Goal: Task Accomplishment & Management: Manage account settings

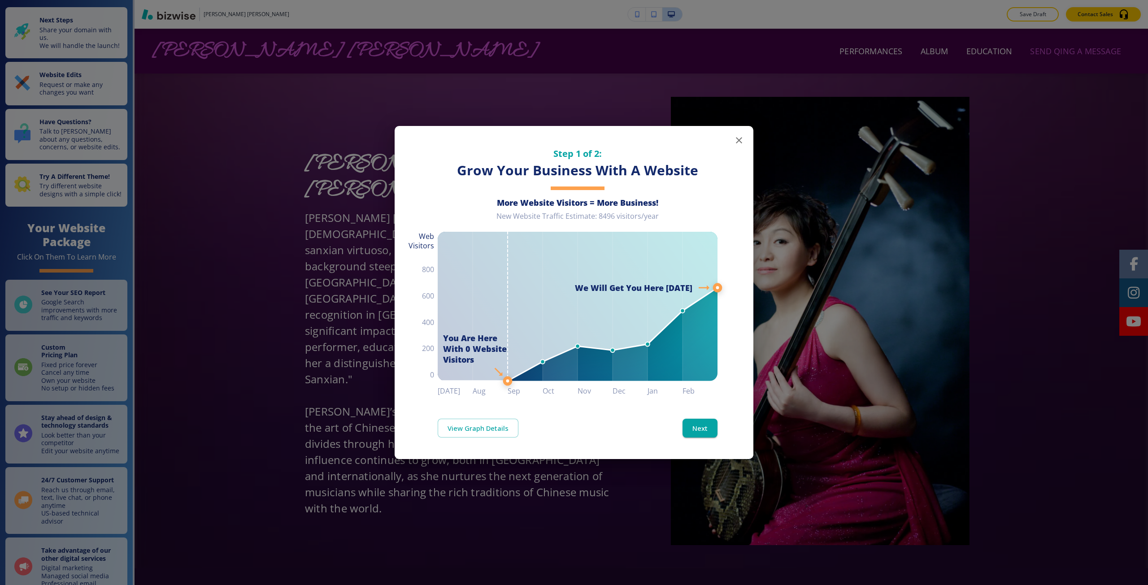
click at [360, 445] on div "Step 1 of 2: Grow Your Business With A Website More Website Visitors = More Bus…" at bounding box center [574, 292] width 1148 height 585
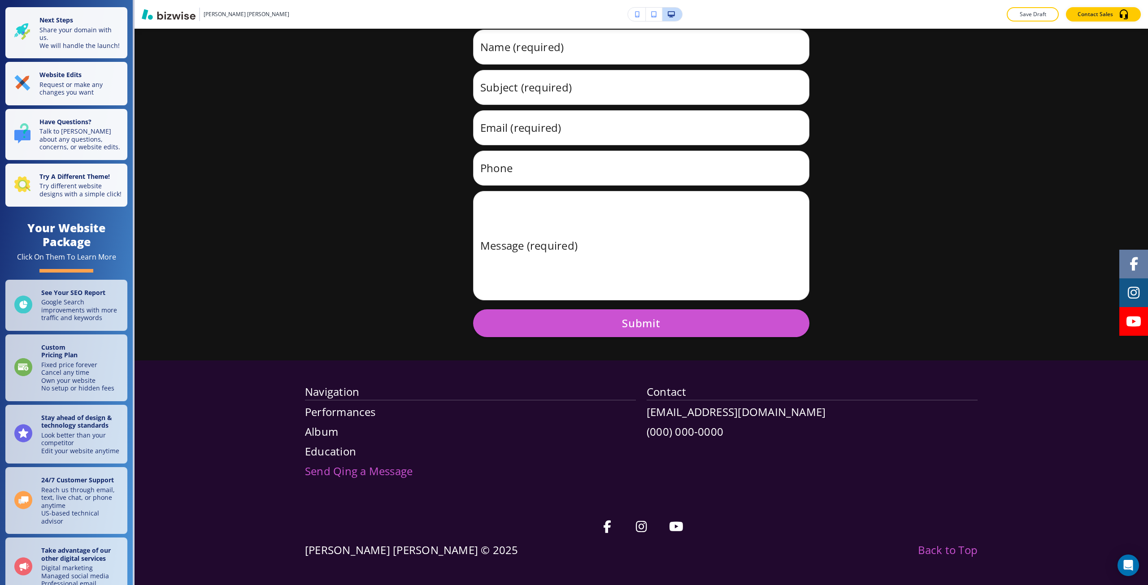
scroll to position [7752, 0]
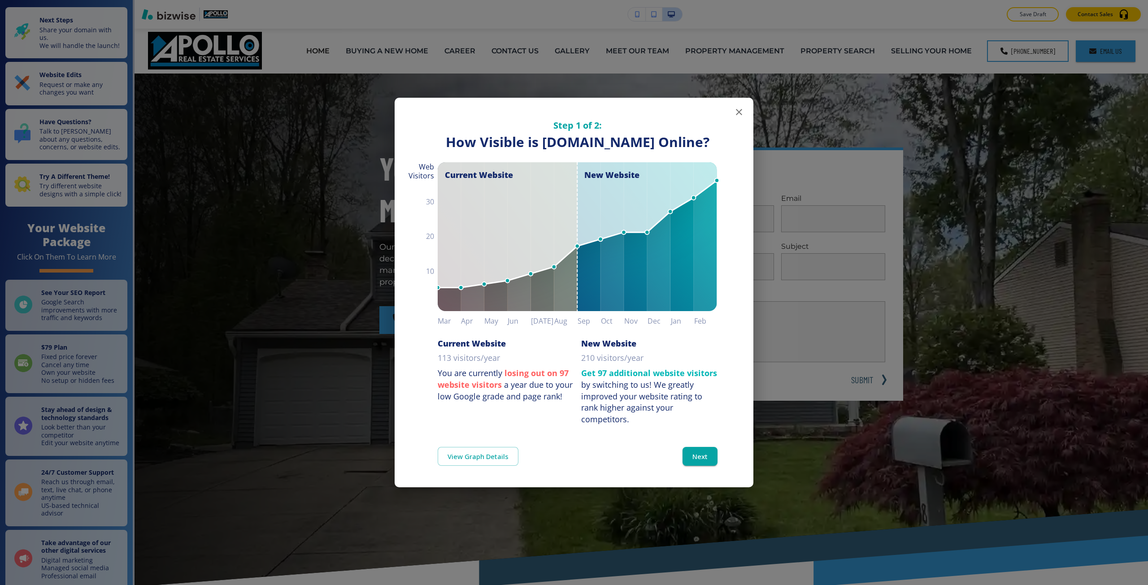
click at [255, 215] on div "Step 1 of 2: How Visible are You Online? How Visible is apollorealestateservice…" at bounding box center [574, 292] width 1148 height 585
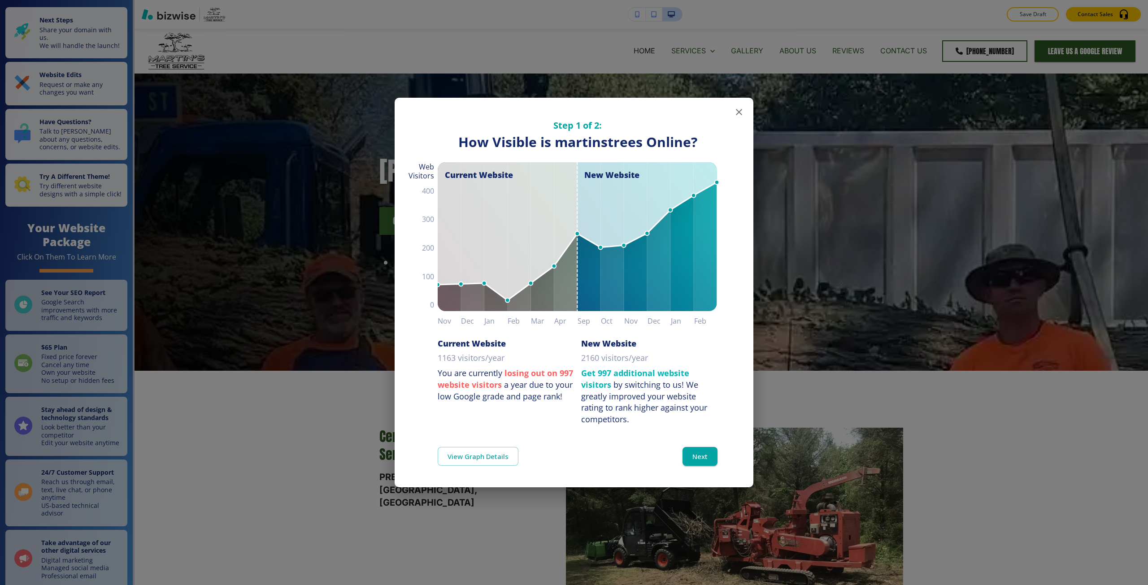
click at [521, 72] on div "Step 1 of 2: How Visible are You Online? How Visible is martinstrees Online? Cu…" at bounding box center [574, 292] width 1148 height 585
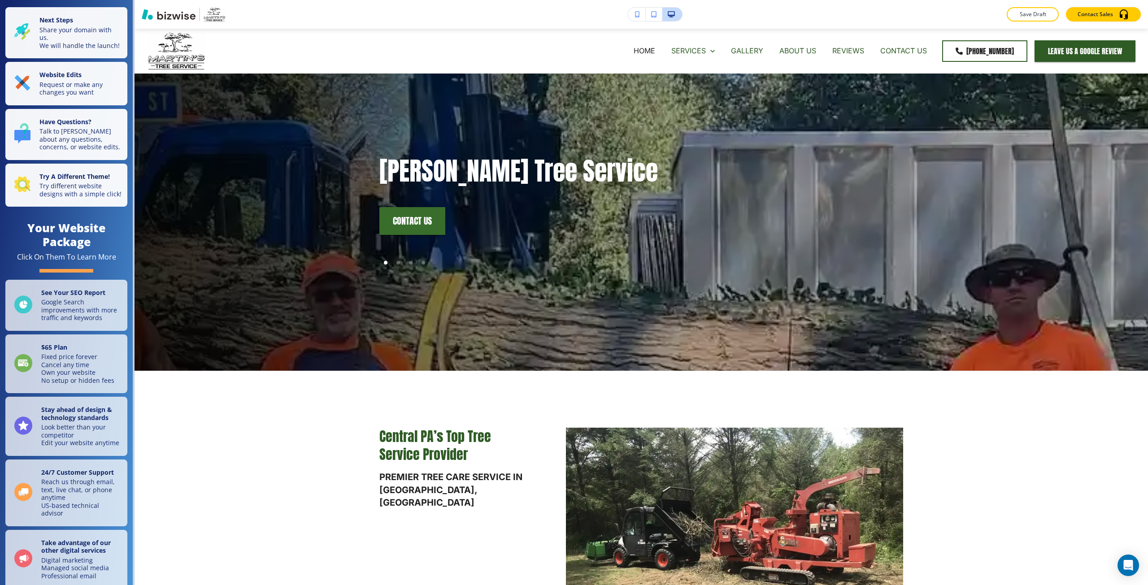
click at [639, 16] on icon "button" at bounding box center [637, 14] width 5 height 6
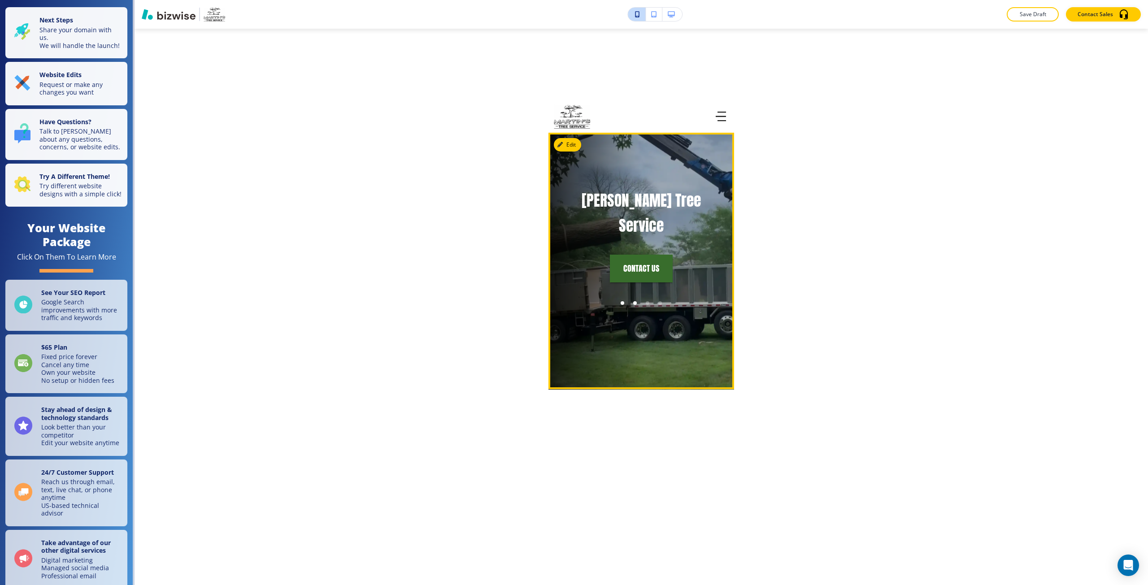
click at [621, 301] on div at bounding box center [623, 303] width 4 height 4
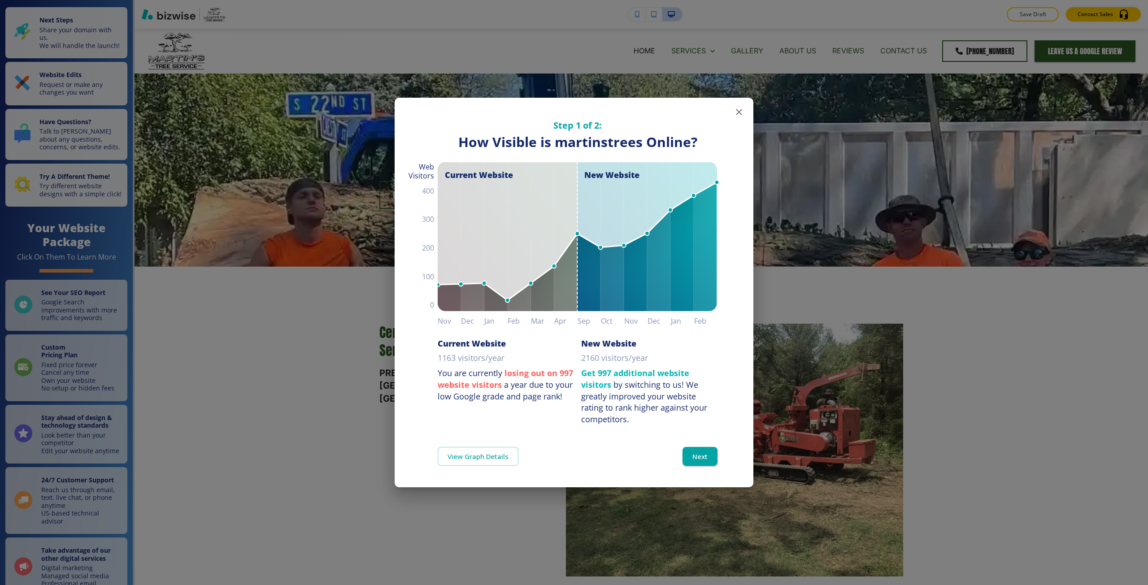
click at [578, 86] on div "Step 1 of 2: How Visible are You Online? How Visible is martinstrees Online? Cu…" at bounding box center [574, 292] width 1148 height 585
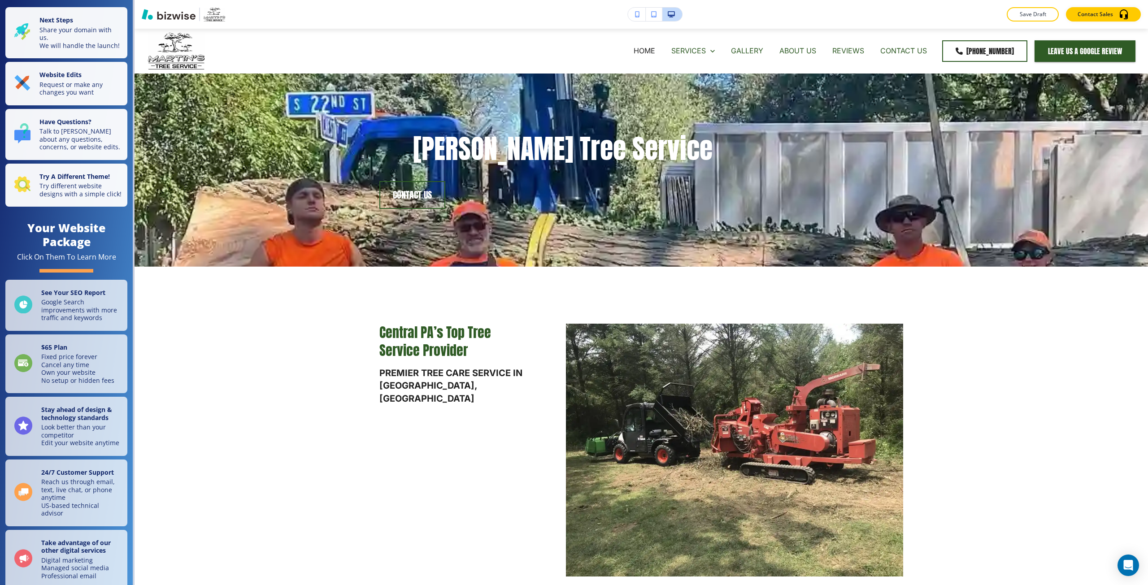
click at [634, 18] on button "button" at bounding box center [637, 14] width 18 height 13
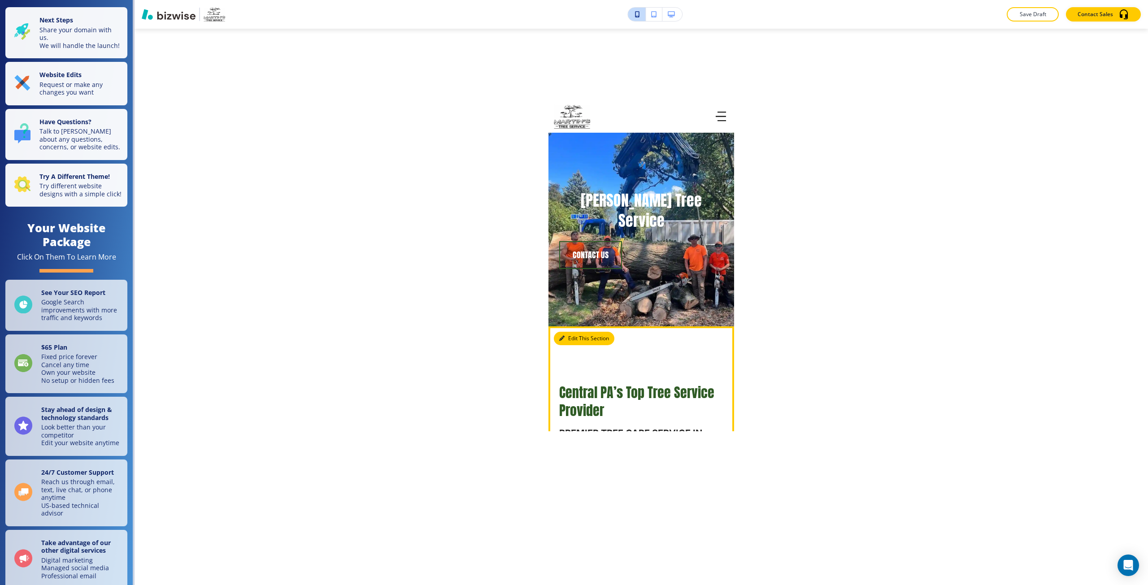
click at [575, 332] on button "Edit This Section" at bounding box center [584, 338] width 61 height 13
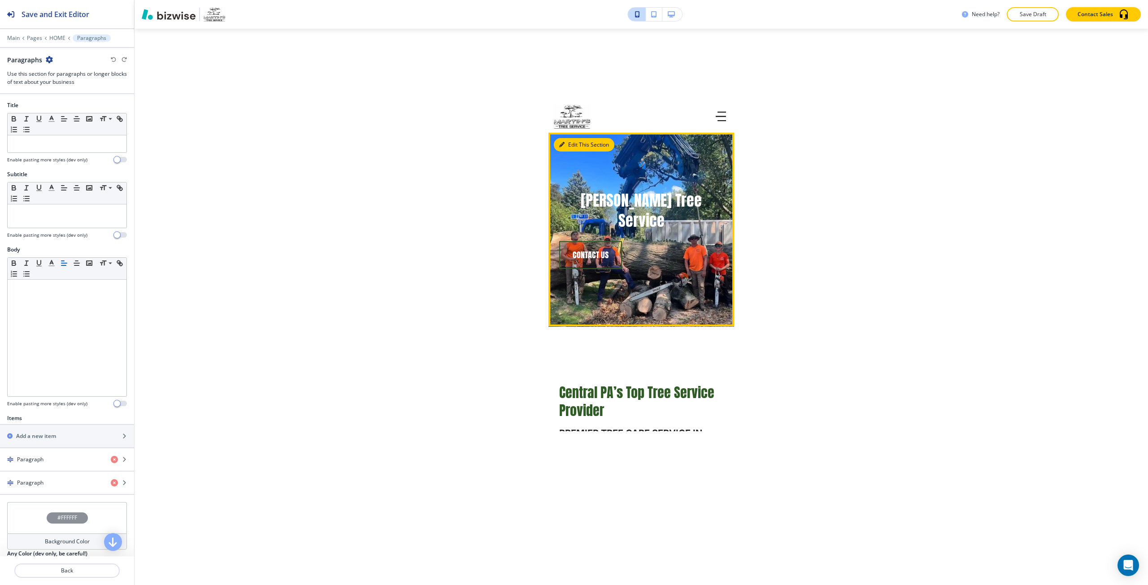
click at [566, 148] on button "Edit This Section" at bounding box center [584, 144] width 61 height 13
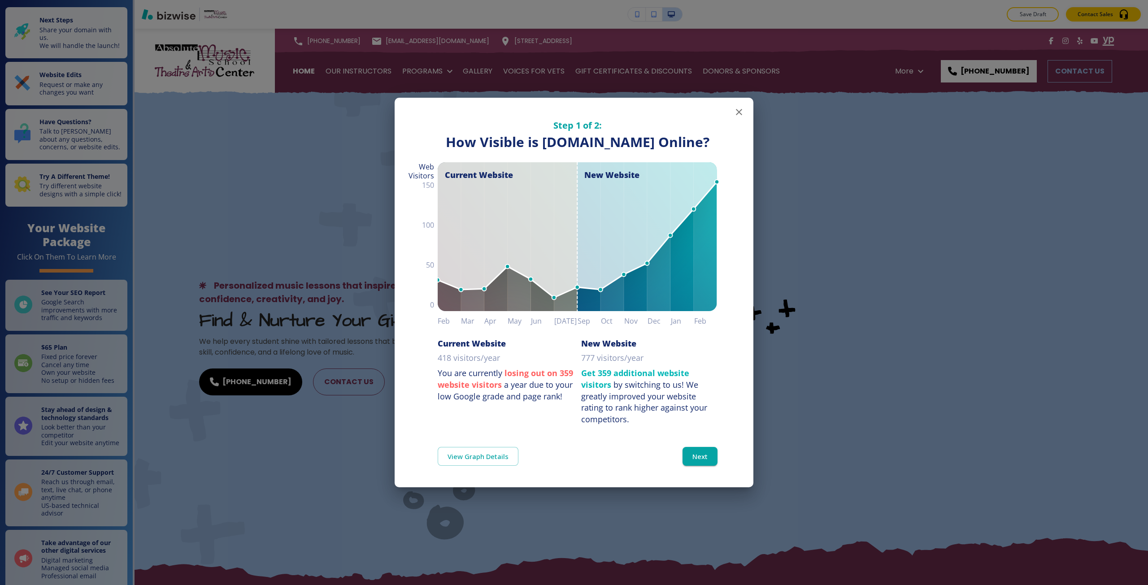
click at [817, 254] on div "Step 1 of 2: How Visible are You Online? How Visible is absolutemusicschool.com…" at bounding box center [574, 292] width 1148 height 585
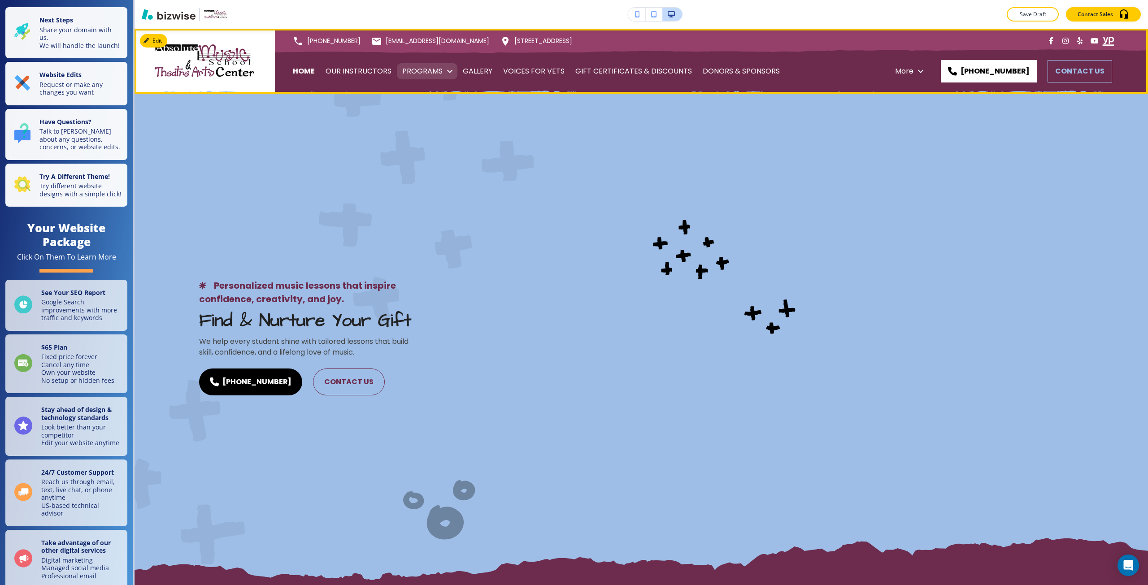
click at [434, 74] on p "PROGRAMS" at bounding box center [422, 71] width 40 height 25
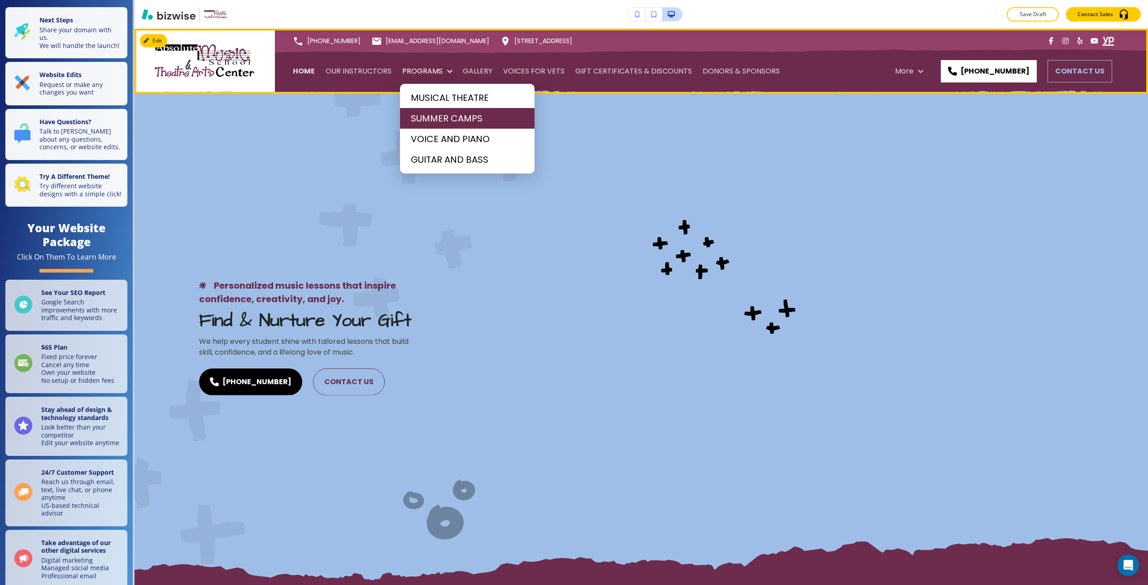
click at [430, 118] on span "SUMMER CAMPS" at bounding box center [467, 118] width 113 height 13
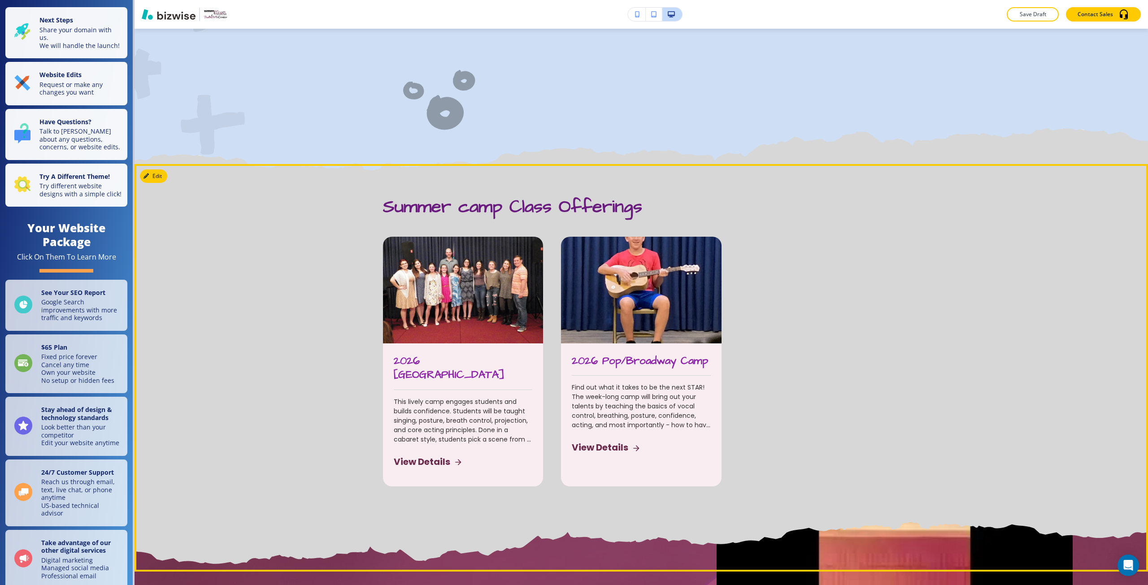
scroll to position [448, 0]
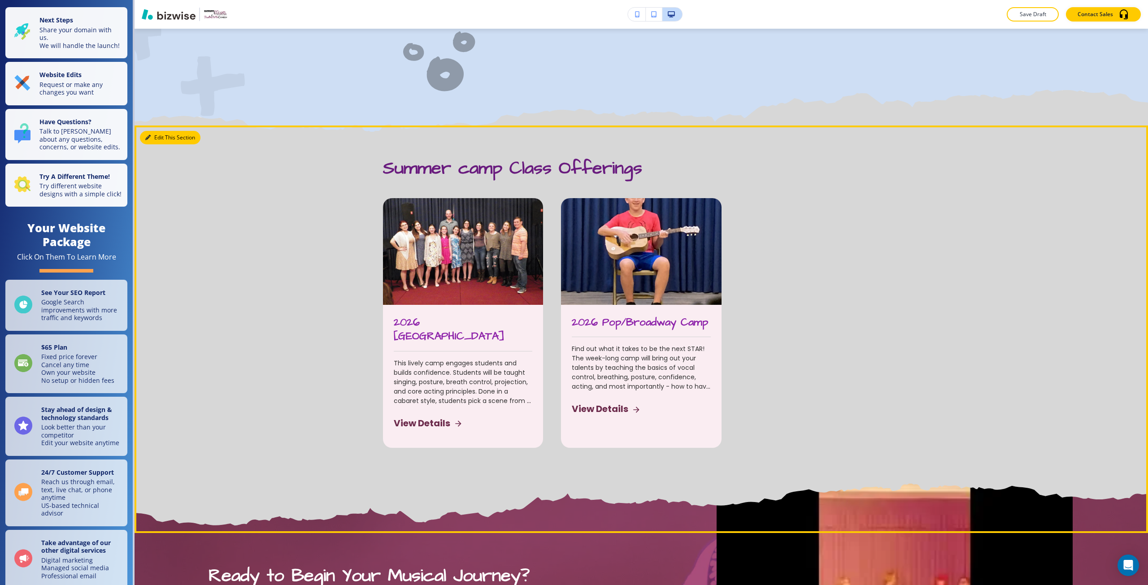
click at [154, 141] on button "Edit This Section" at bounding box center [170, 137] width 61 height 13
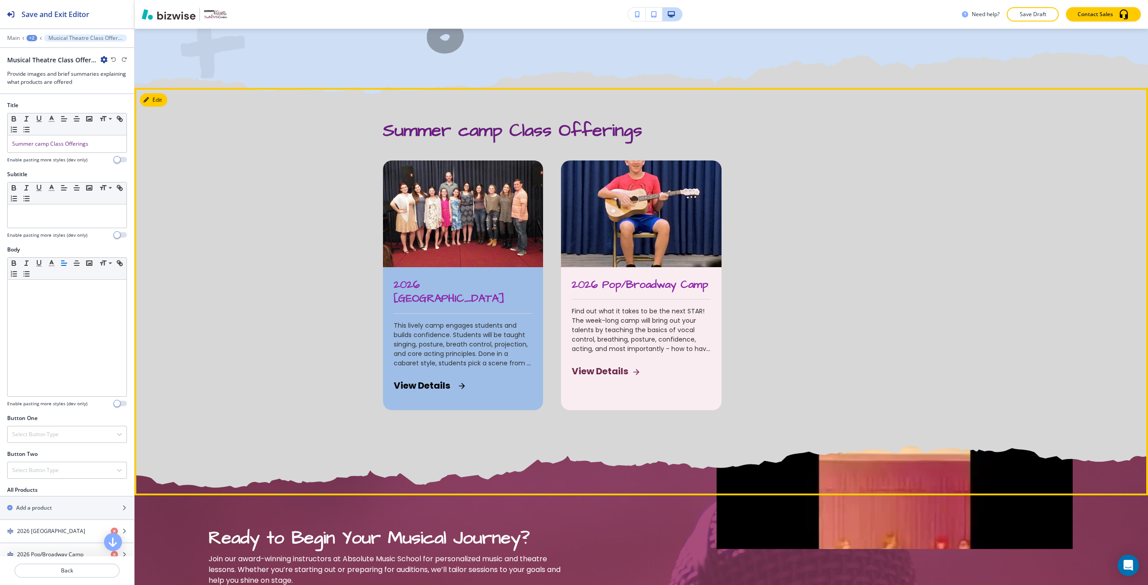
scroll to position [491, 0]
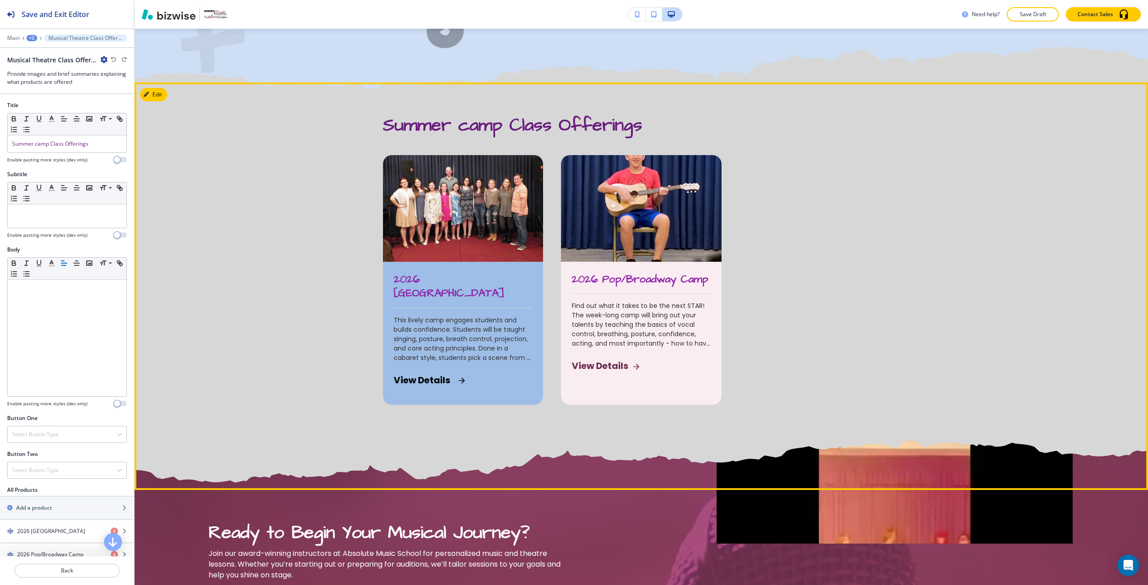
click at [456, 328] on span "This lively camp engages students and builds confidence. Students will be taugh…" at bounding box center [463, 363] width 139 height 94
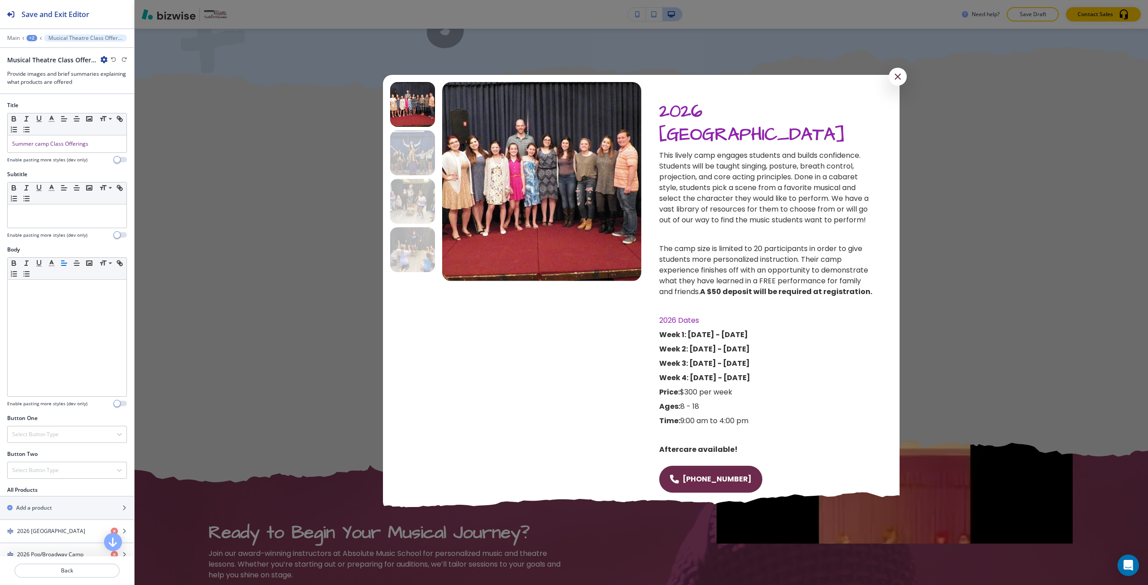
click at [295, 316] on div at bounding box center [641, 292] width 1013 height 585
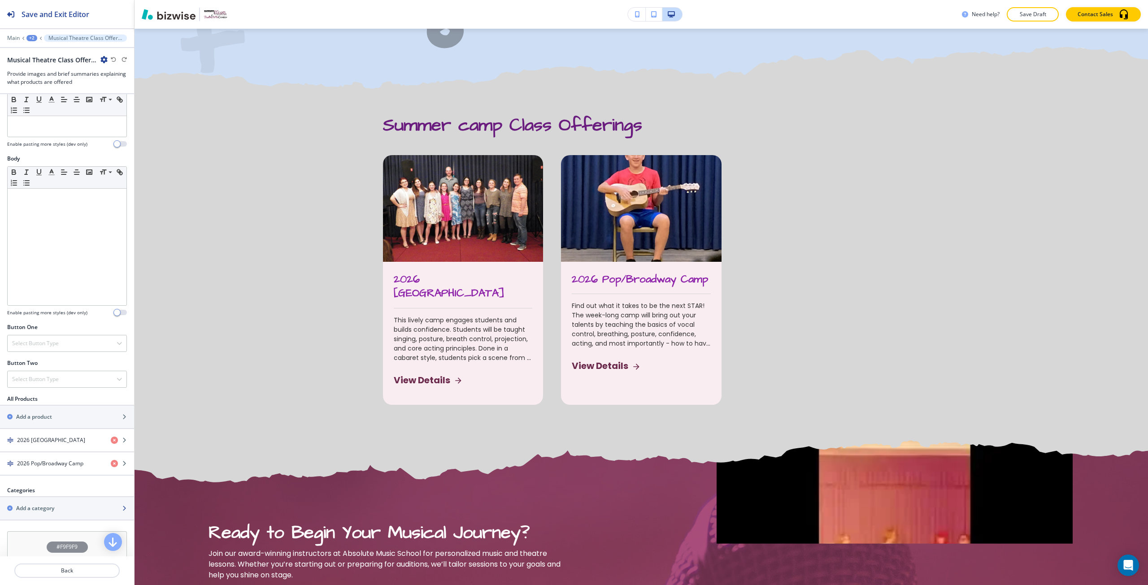
scroll to position [135, 0]
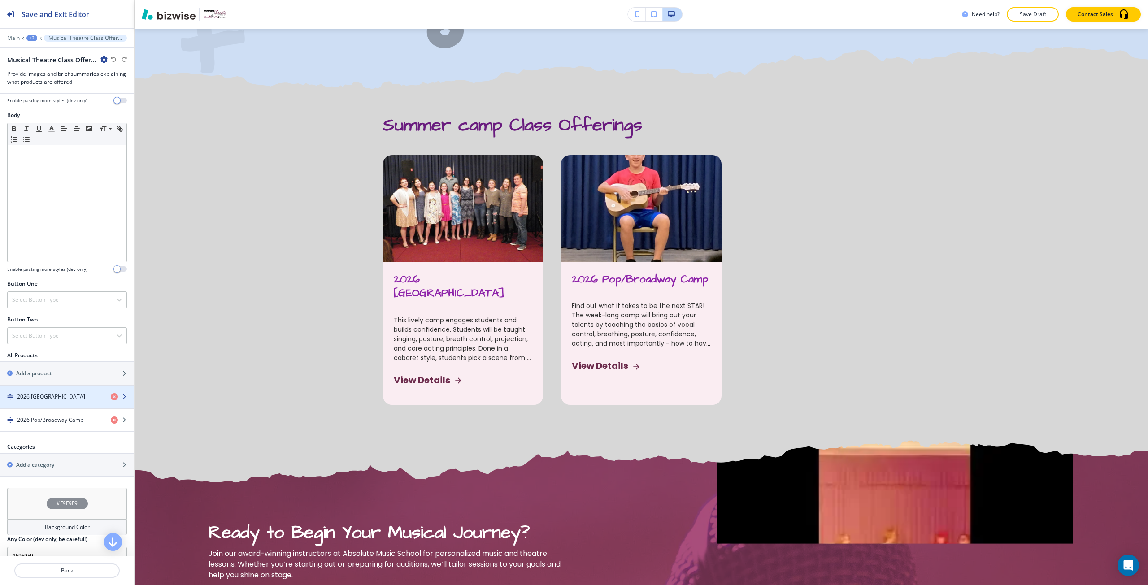
click at [39, 400] on h4 "2026 Theatre Camp" at bounding box center [51, 397] width 68 height 8
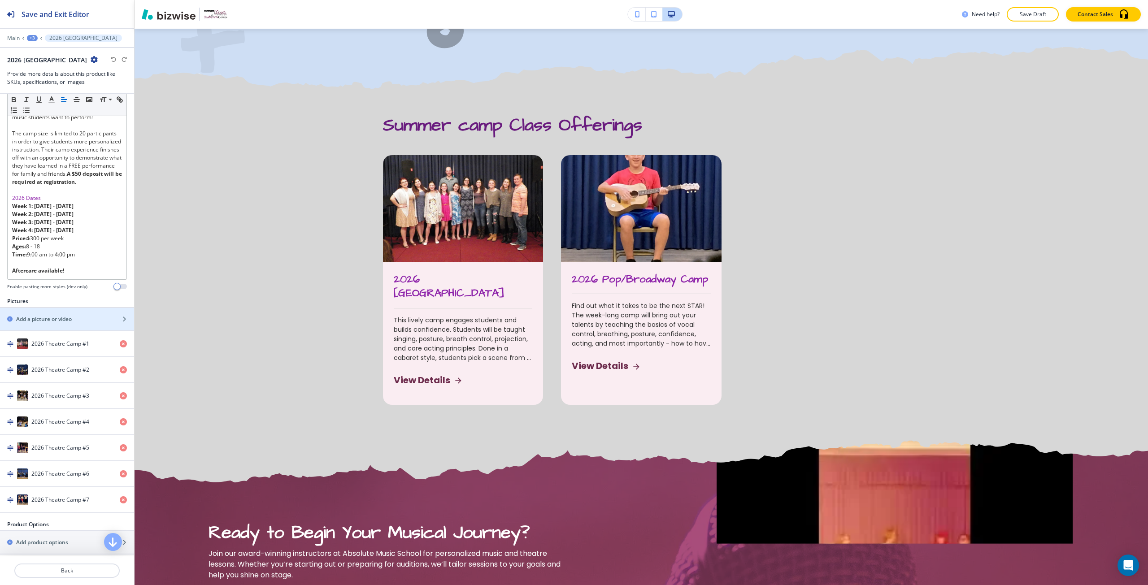
scroll to position [269, 0]
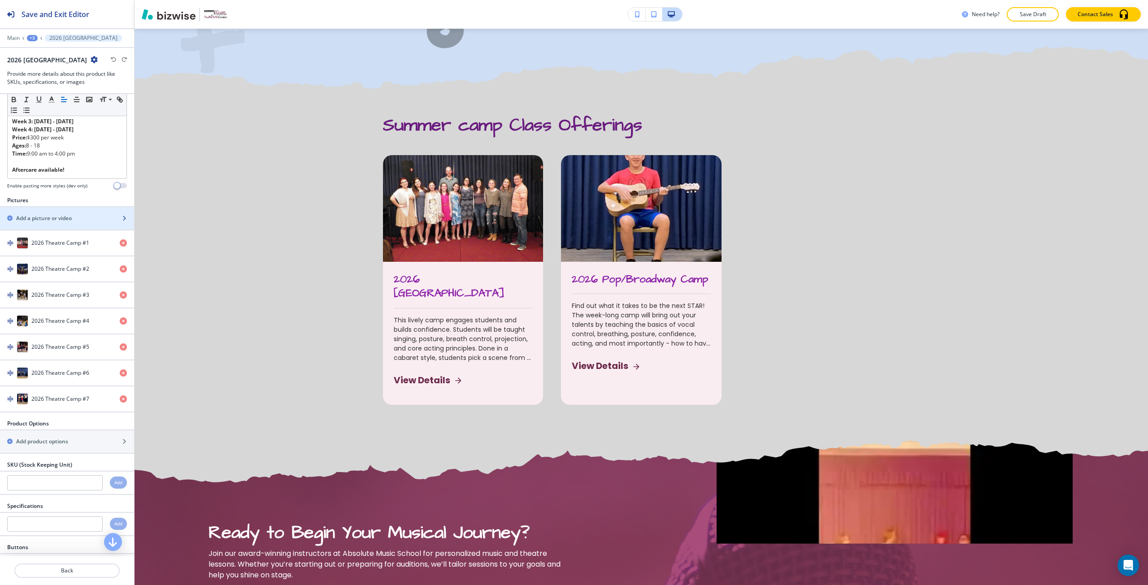
click at [45, 230] on div "button" at bounding box center [67, 225] width 134 height 7
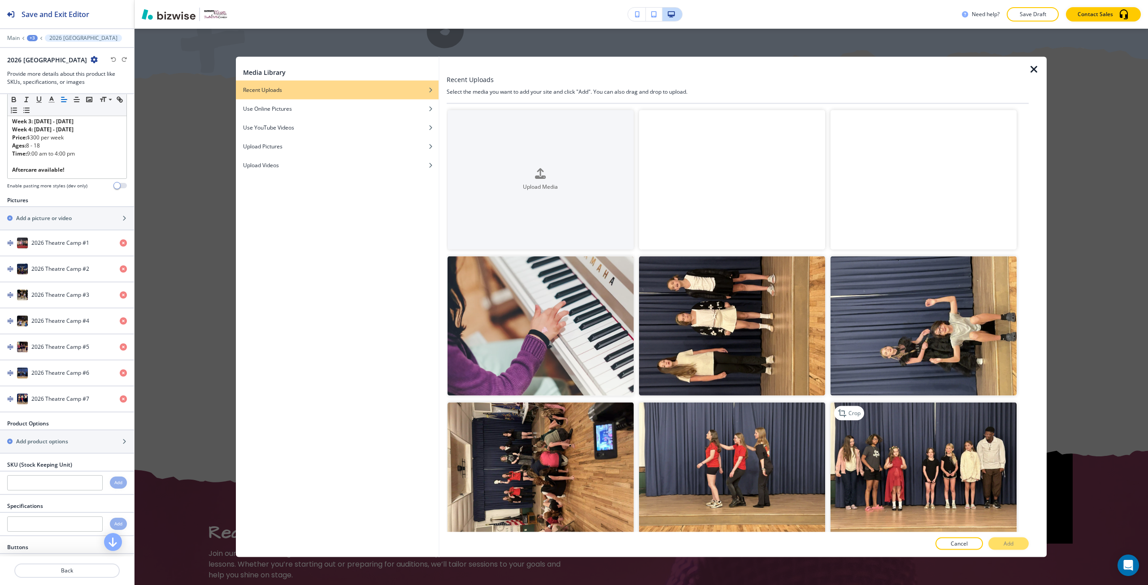
click at [931, 445] on img "button" at bounding box center [923, 472] width 186 height 139
click at [1011, 543] on p "Add" at bounding box center [1009, 544] width 10 height 8
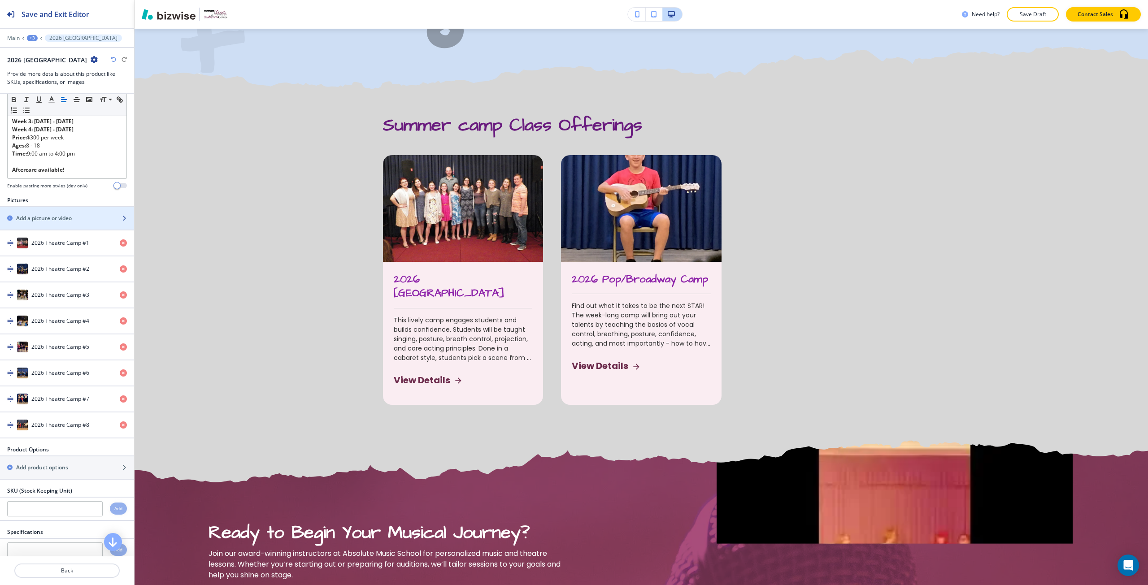
click at [48, 230] on div "button" at bounding box center [67, 225] width 134 height 7
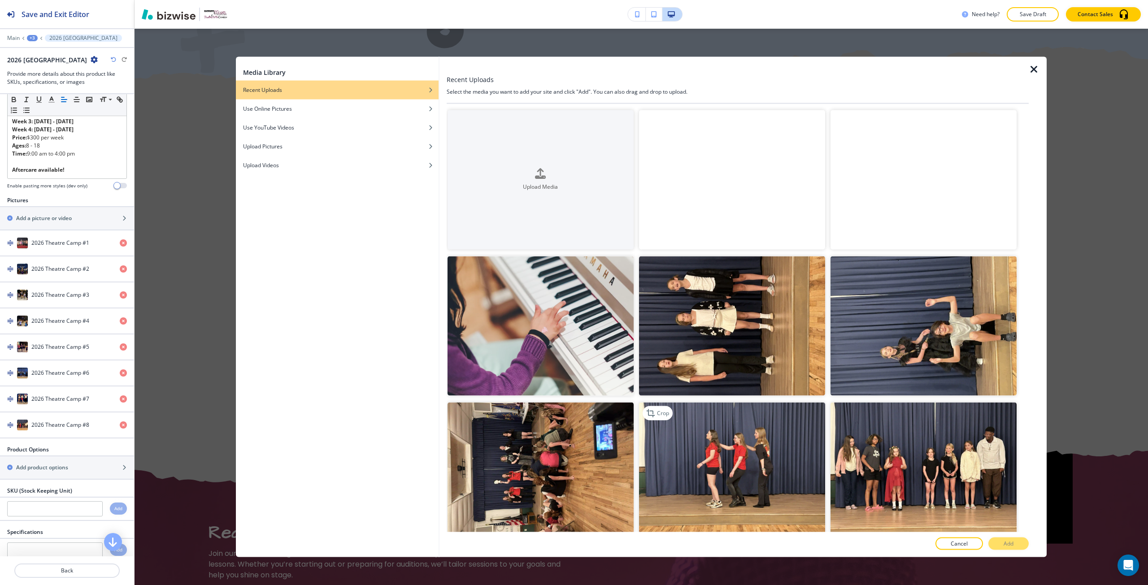
click at [700, 453] on img "button" at bounding box center [732, 472] width 186 height 139
click at [995, 546] on button "Add" at bounding box center [1008, 544] width 40 height 13
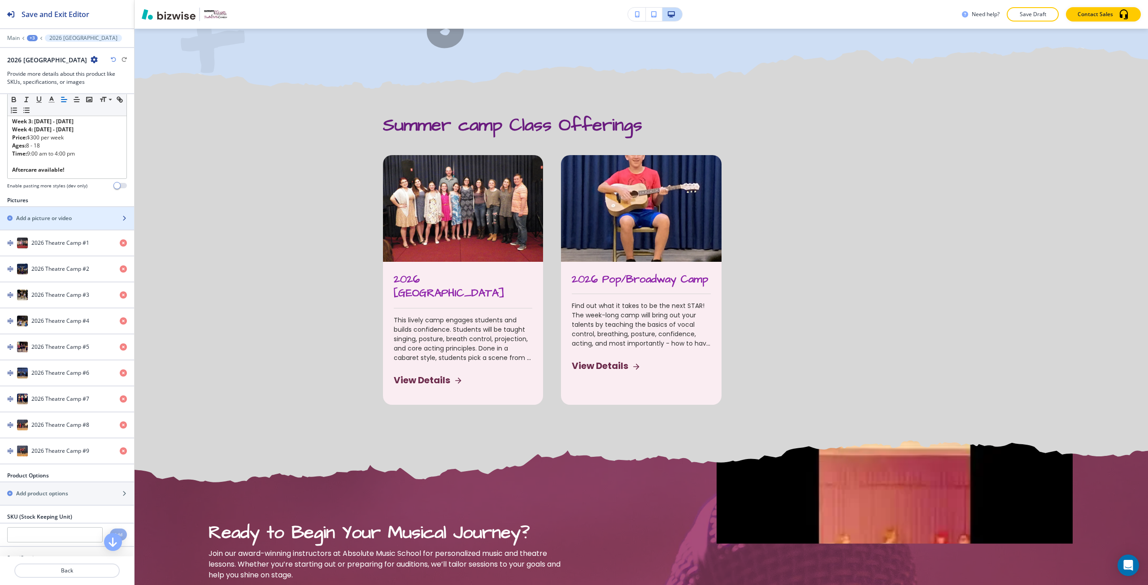
click at [47, 222] on h2 "Add a picture or video" at bounding box center [44, 218] width 56 height 8
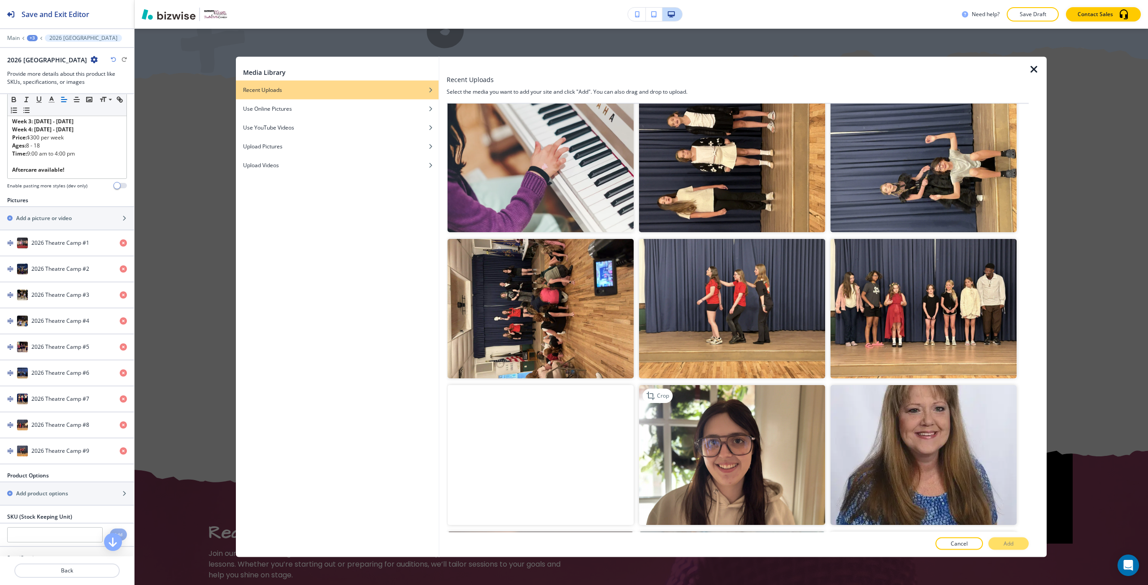
scroll to position [179, 0]
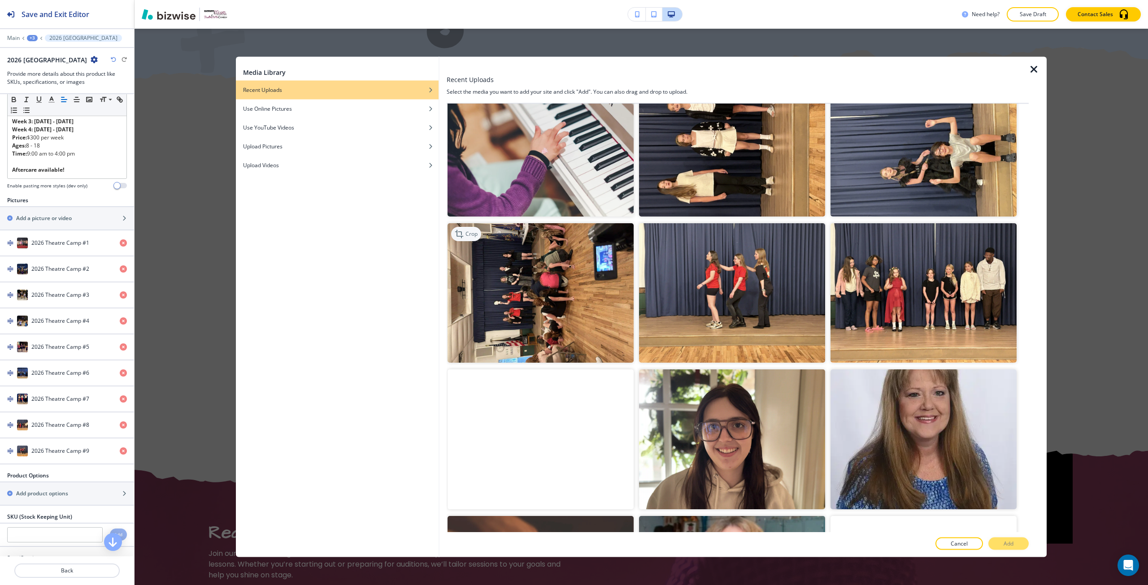
click at [477, 235] on div "Crop" at bounding box center [466, 234] width 30 height 14
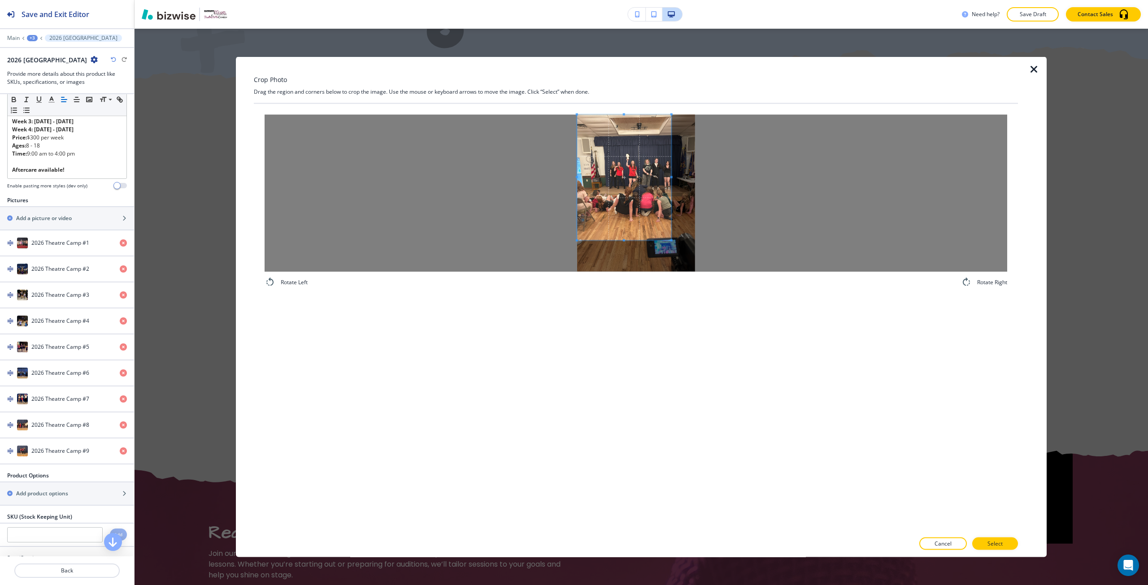
click at [622, 209] on span at bounding box center [624, 177] width 94 height 126
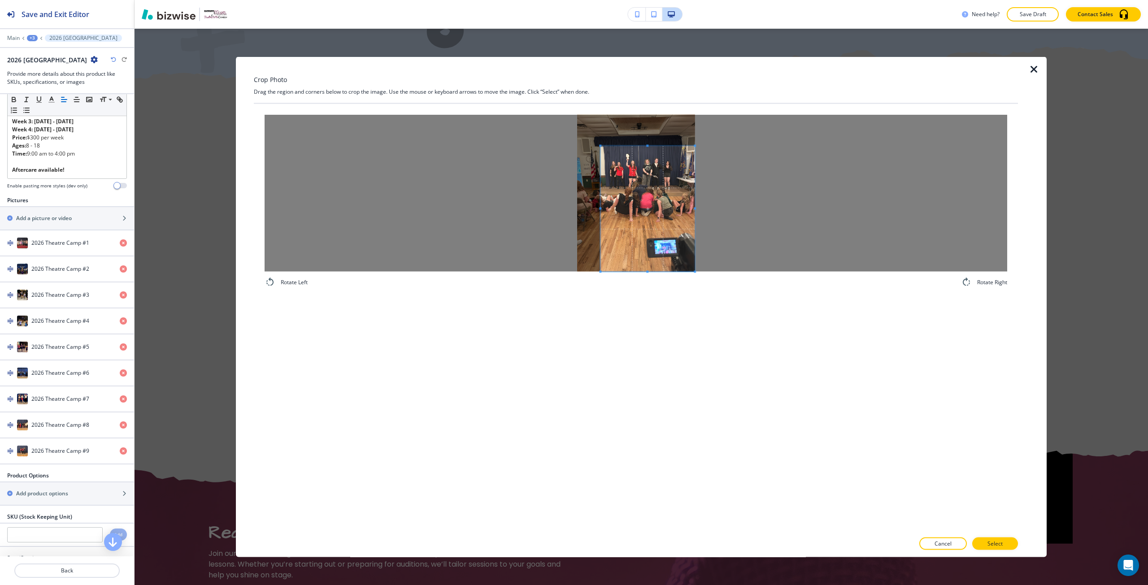
click at [719, 291] on div "Rotate Left Rotate Right" at bounding box center [636, 201] width 764 height 195
click at [563, 115] on div at bounding box center [636, 192] width 743 height 157
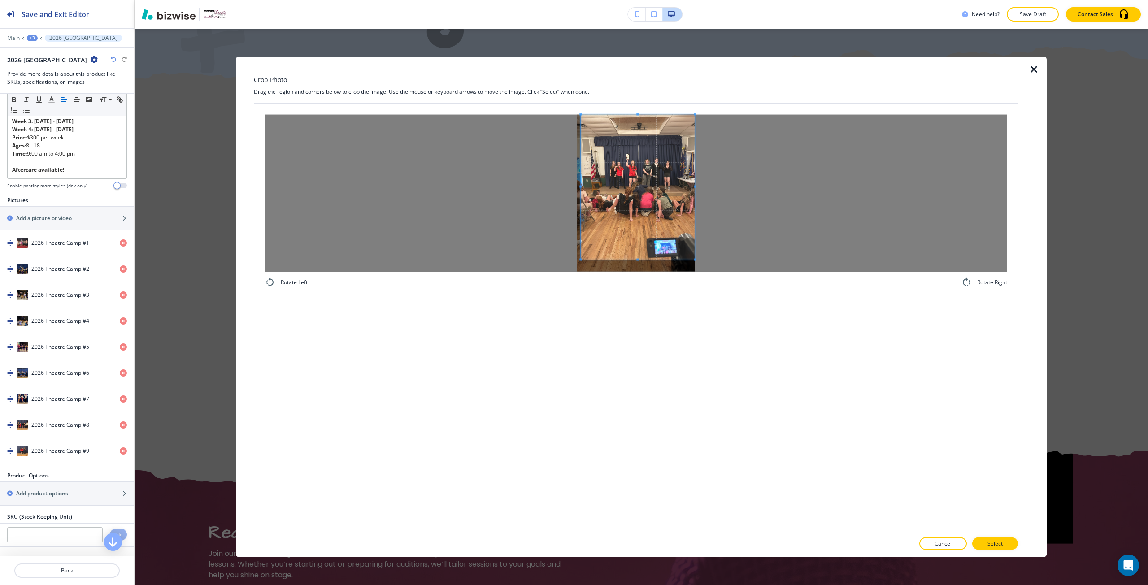
click at [633, 167] on span at bounding box center [638, 186] width 114 height 145
click at [582, 258] on span at bounding box center [638, 186] width 114 height 145
click at [564, 284] on div "Rotate Left Rotate Right" at bounding box center [636, 200] width 743 height 173
click at [994, 547] on p "Select" at bounding box center [994, 544] width 15 height 8
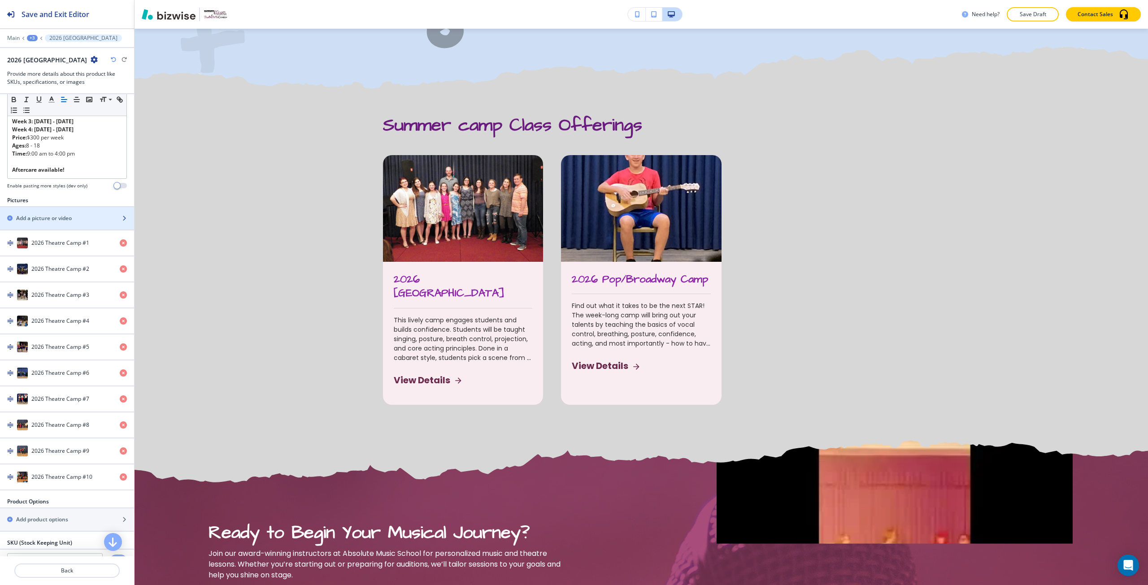
click at [87, 230] on div "button" at bounding box center [67, 225] width 134 height 7
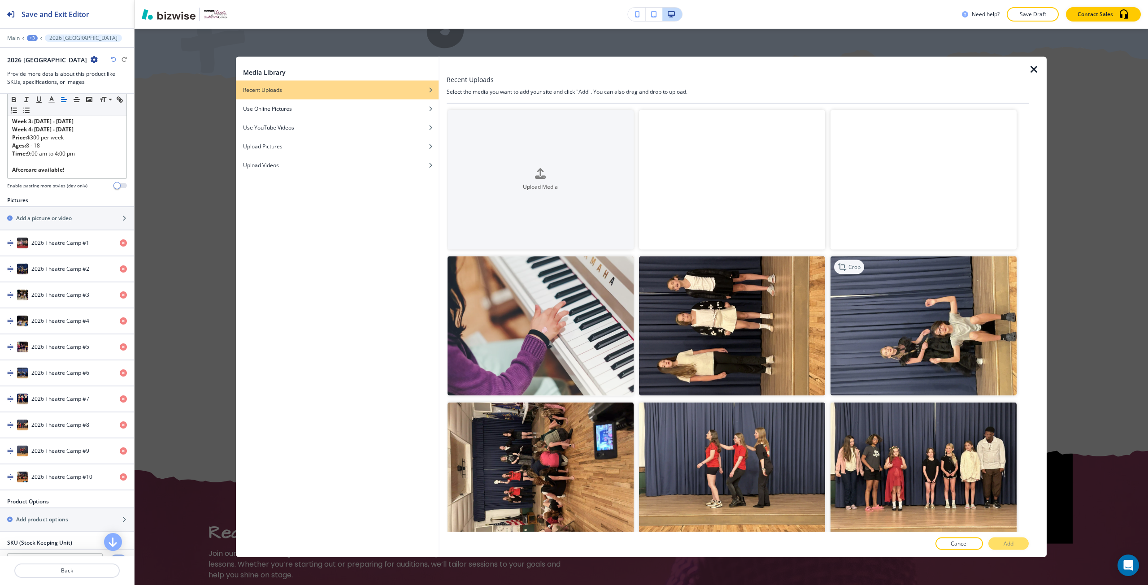
click at [848, 265] on p "Crop" at bounding box center [854, 267] width 12 height 8
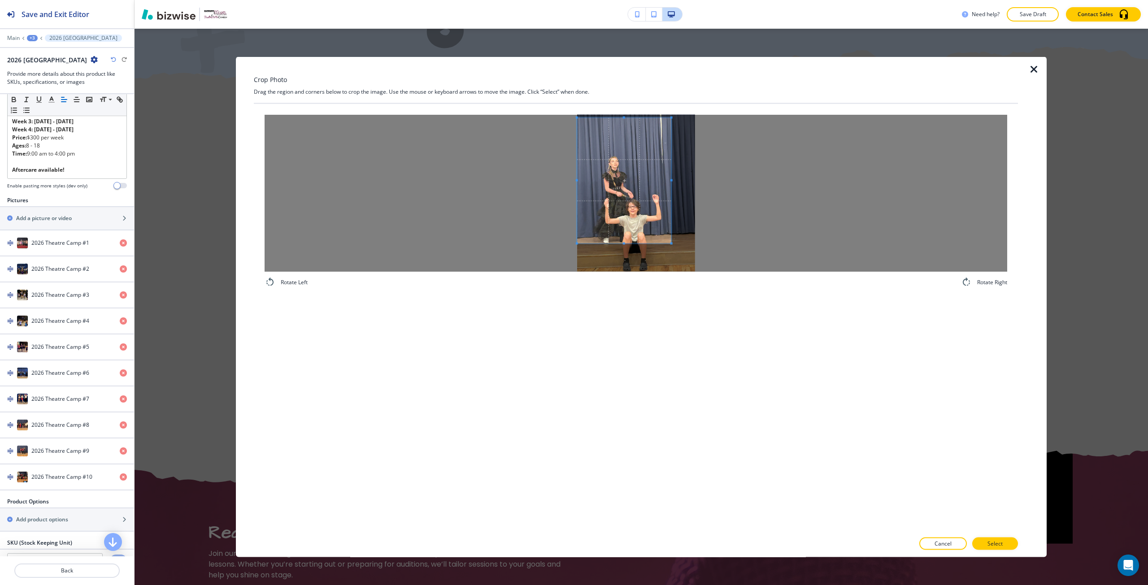
click at [574, 201] on div at bounding box center [636, 192] width 743 height 157
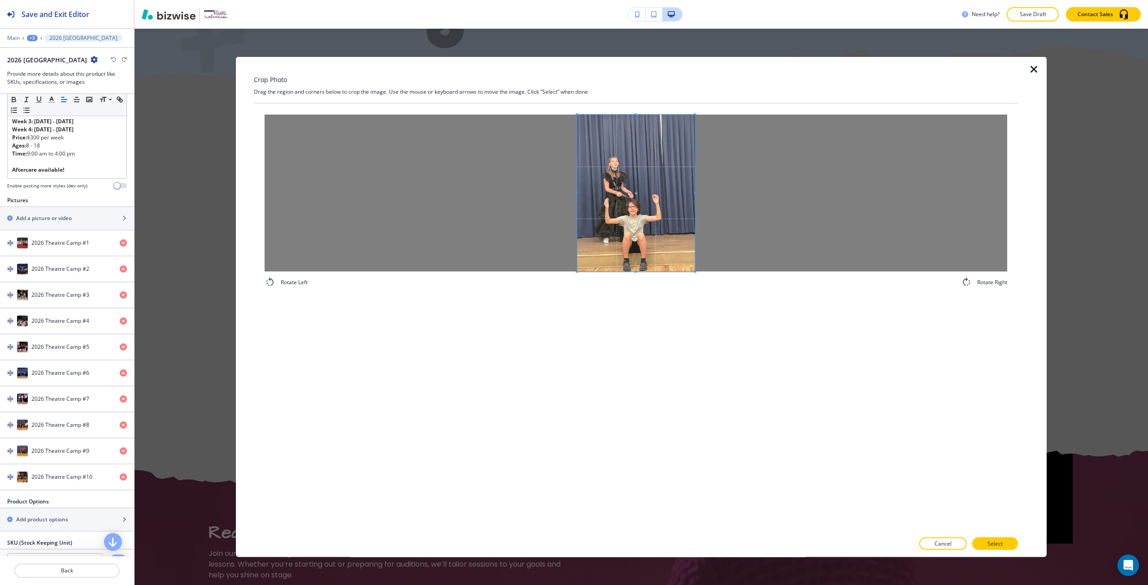
click at [732, 303] on div "Rotate Left Rotate Right" at bounding box center [636, 318] width 764 height 429
click at [995, 543] on p "Select" at bounding box center [994, 544] width 15 height 8
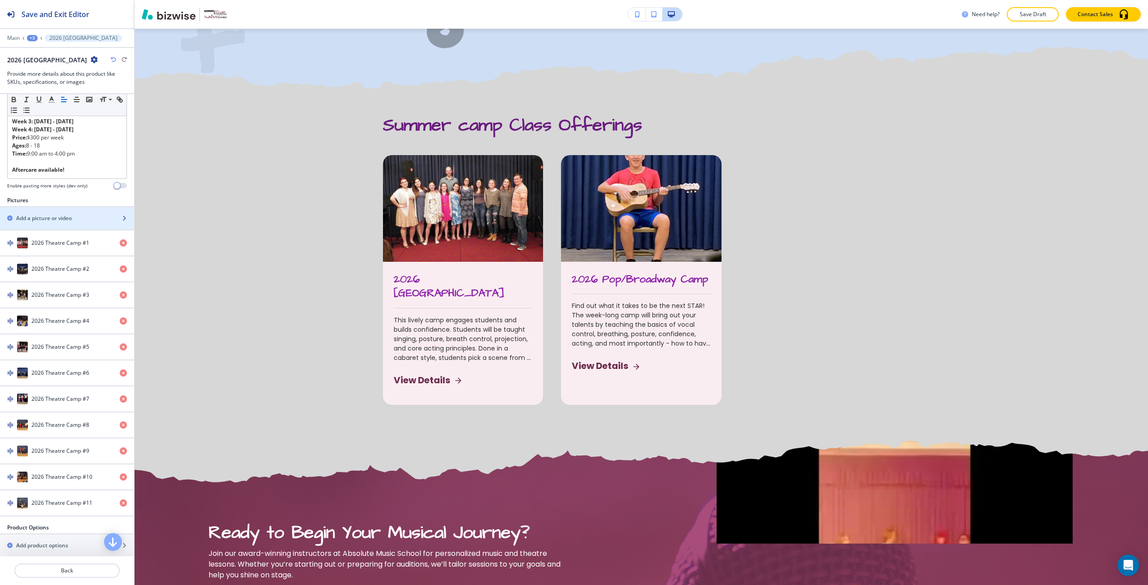
click at [57, 230] on div "button" at bounding box center [67, 225] width 134 height 7
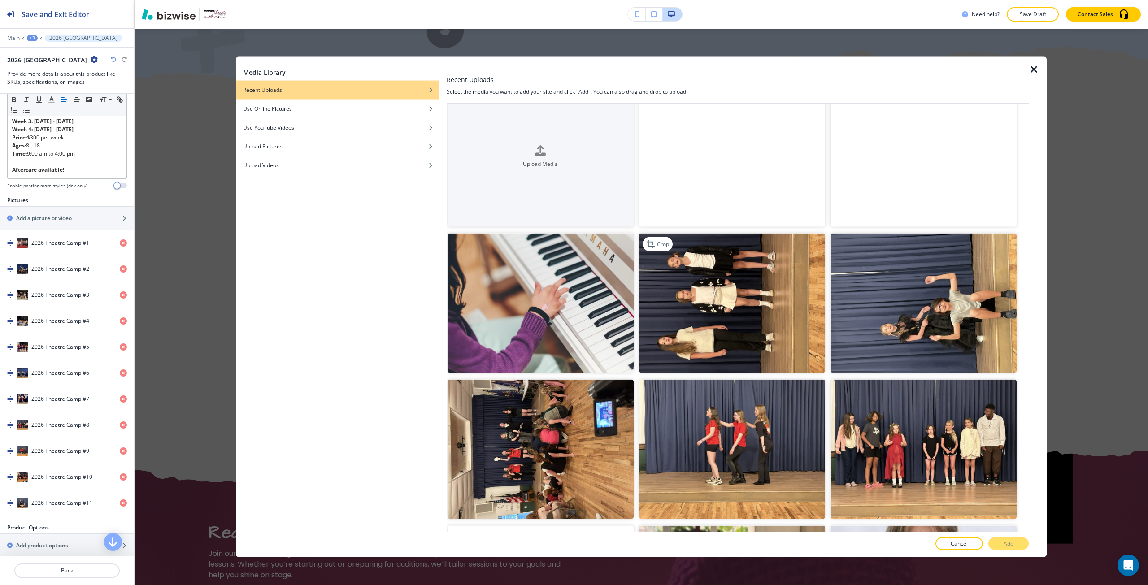
scroll to position [0, 0]
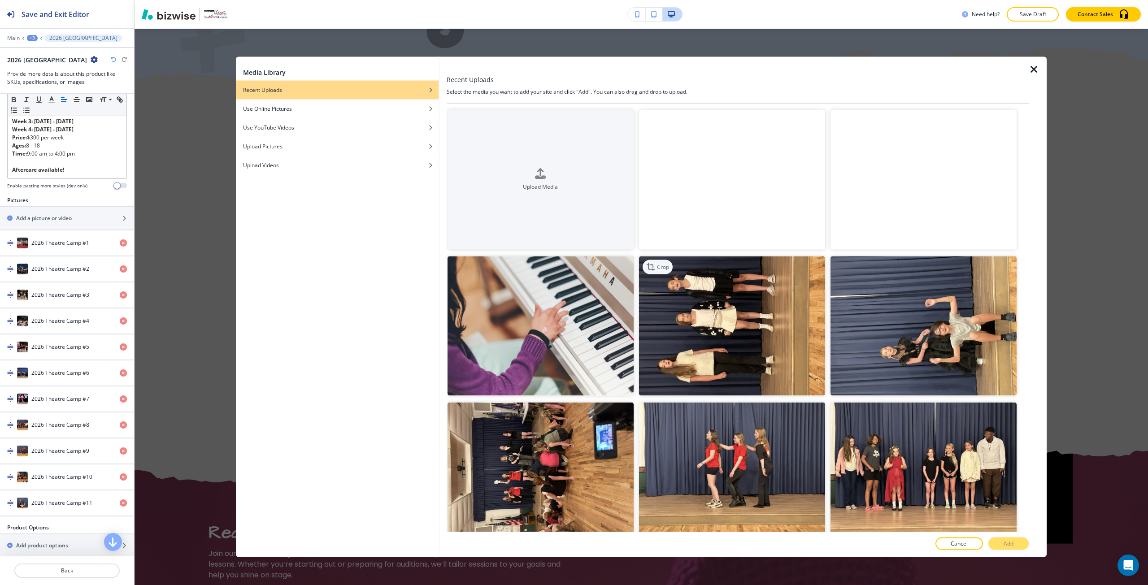
click at [654, 262] on icon "button" at bounding box center [651, 266] width 11 height 11
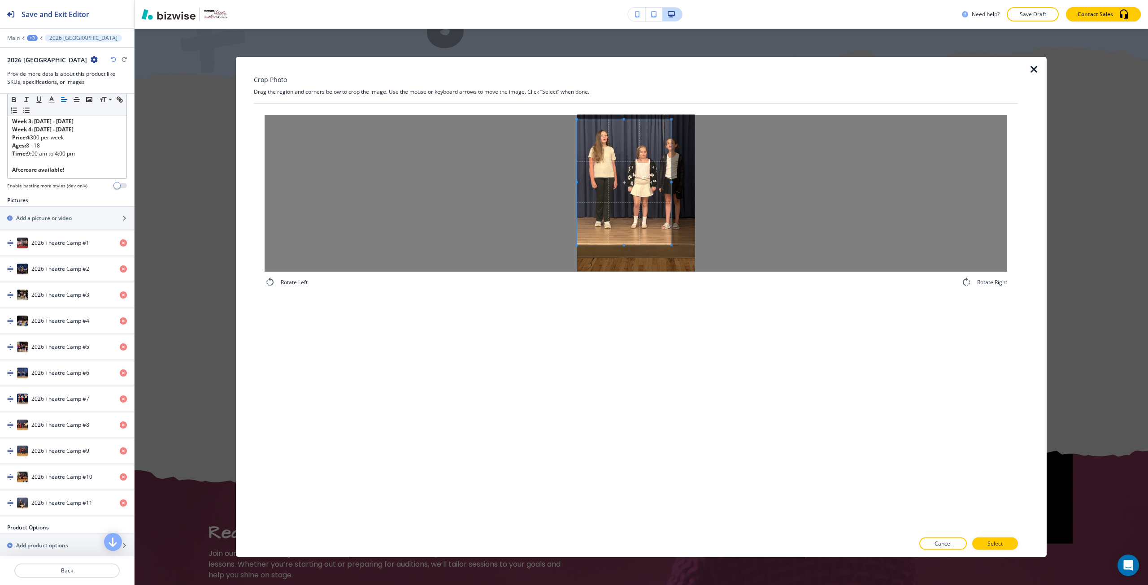
click at [565, 182] on div at bounding box center [636, 192] width 743 height 157
click at [704, 260] on div at bounding box center [636, 192] width 743 height 157
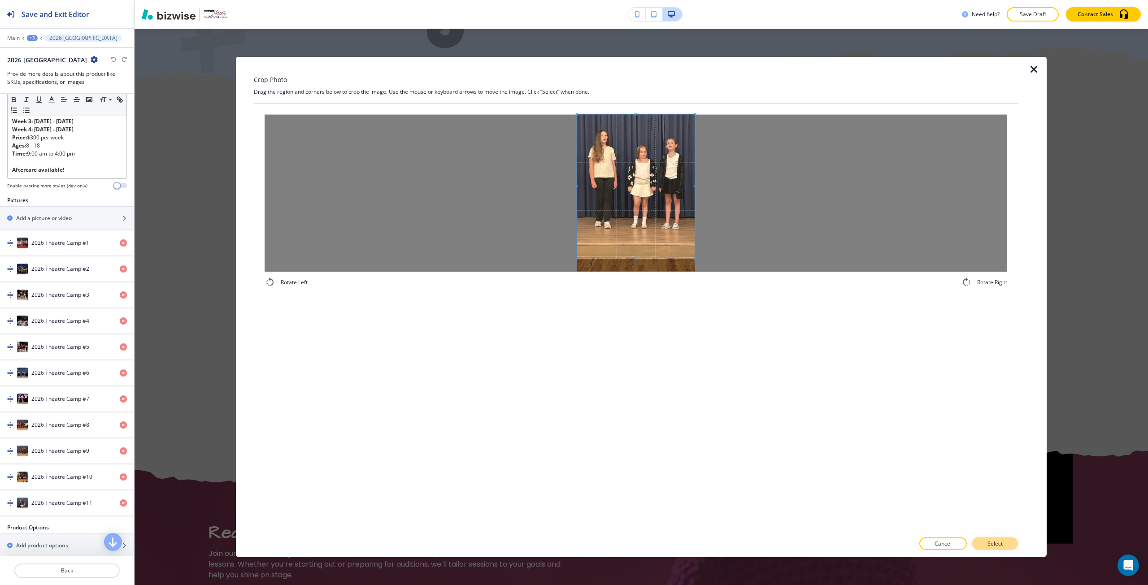
click at [984, 540] on button "Select" at bounding box center [995, 544] width 46 height 13
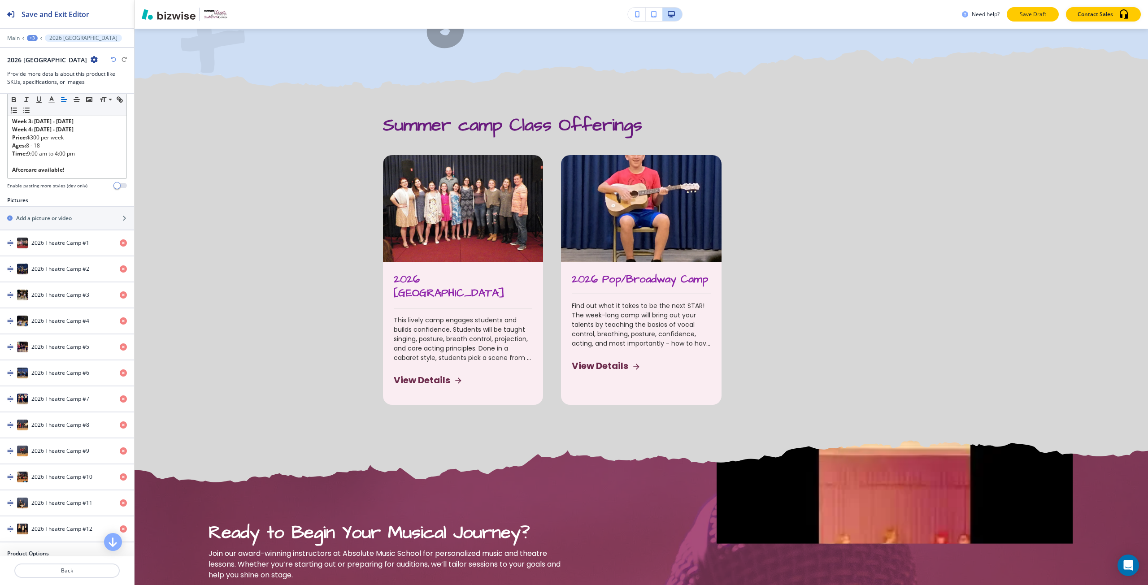
click at [1031, 18] on p "Save Draft" at bounding box center [1032, 14] width 29 height 8
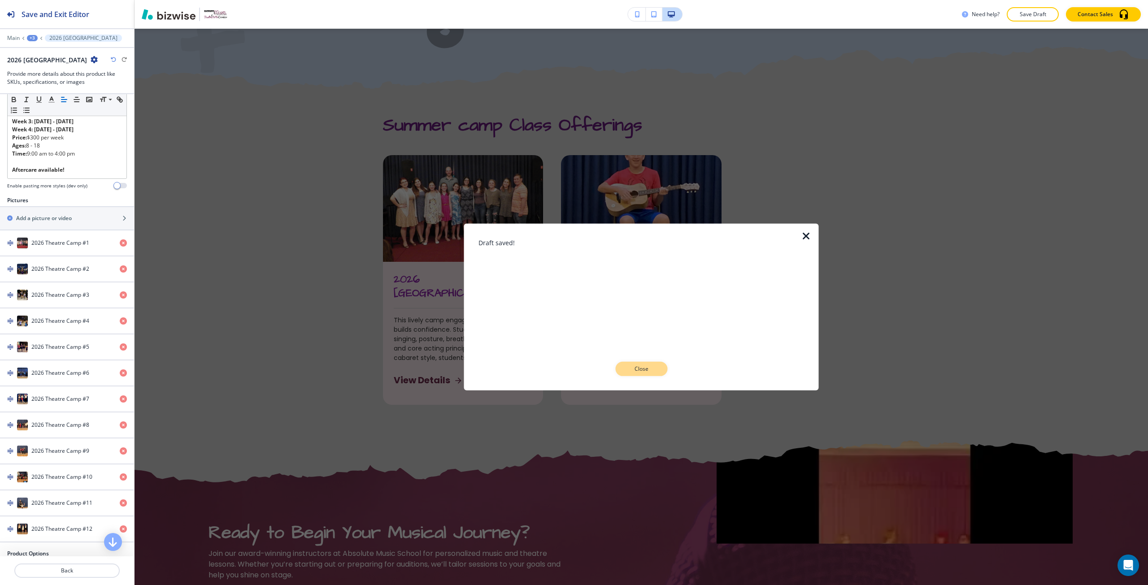
click at [656, 370] on button "Close" at bounding box center [641, 369] width 52 height 14
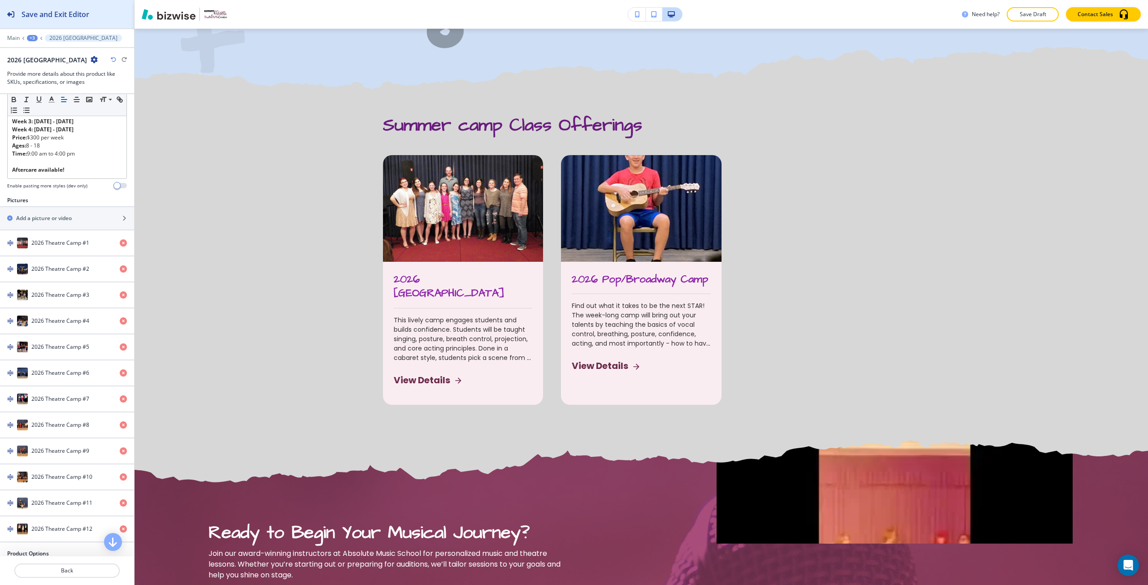
click at [29, 10] on h2 "Save and Exit Editor" at bounding box center [56, 14] width 68 height 11
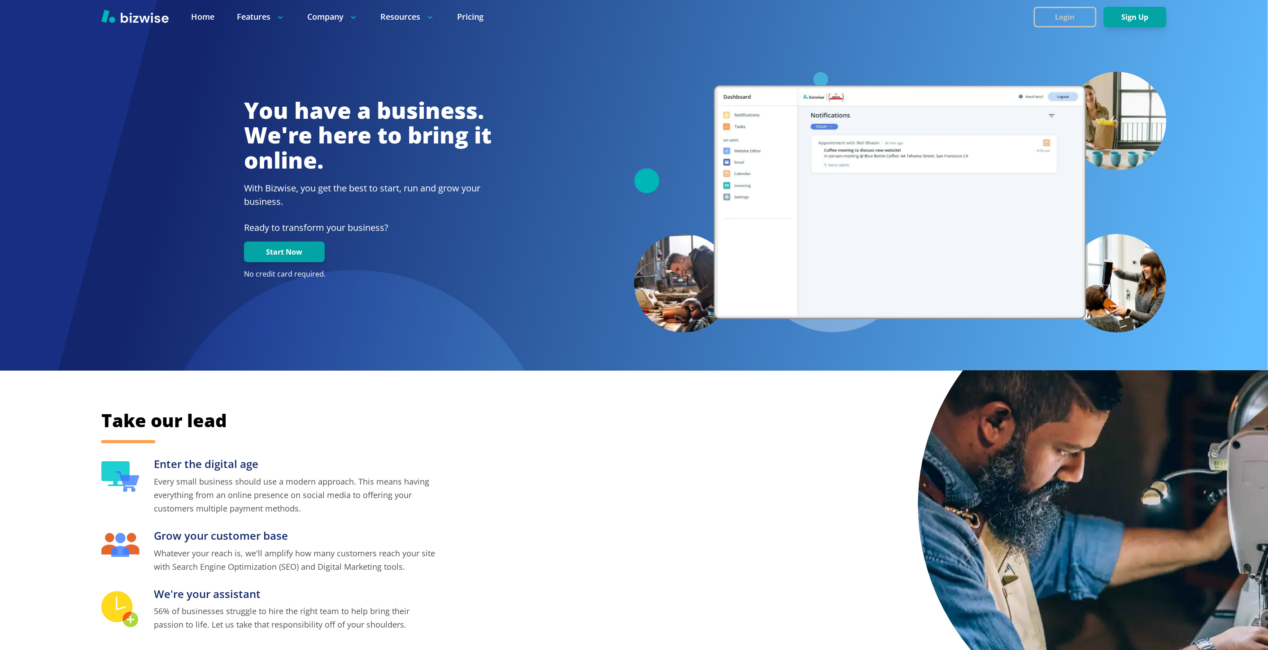
click at [1086, 21] on button "Login" at bounding box center [1065, 17] width 63 height 21
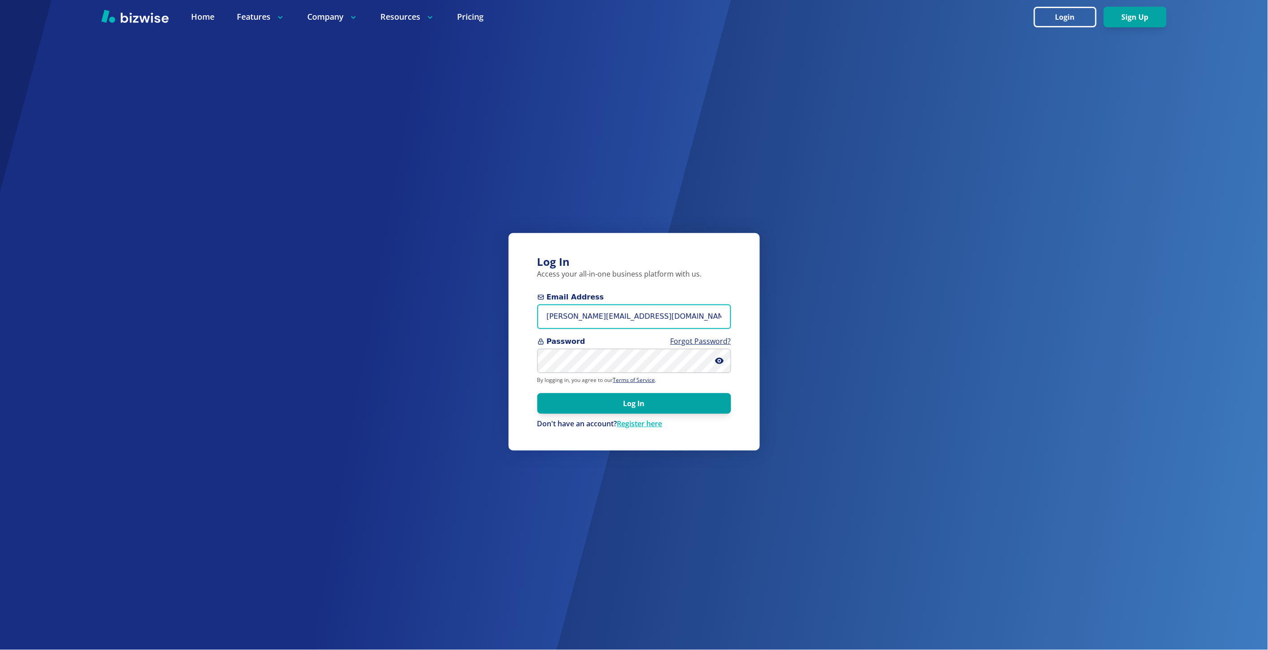
click at [563, 316] on input "marie@bizwise.com" at bounding box center [634, 316] width 194 height 25
click at [568, 317] on input "jan" at bounding box center [634, 316] width 194 height 25
paste input "nita.jantz@colorado.edu"
type input "anita.jantz@colorado.edu"
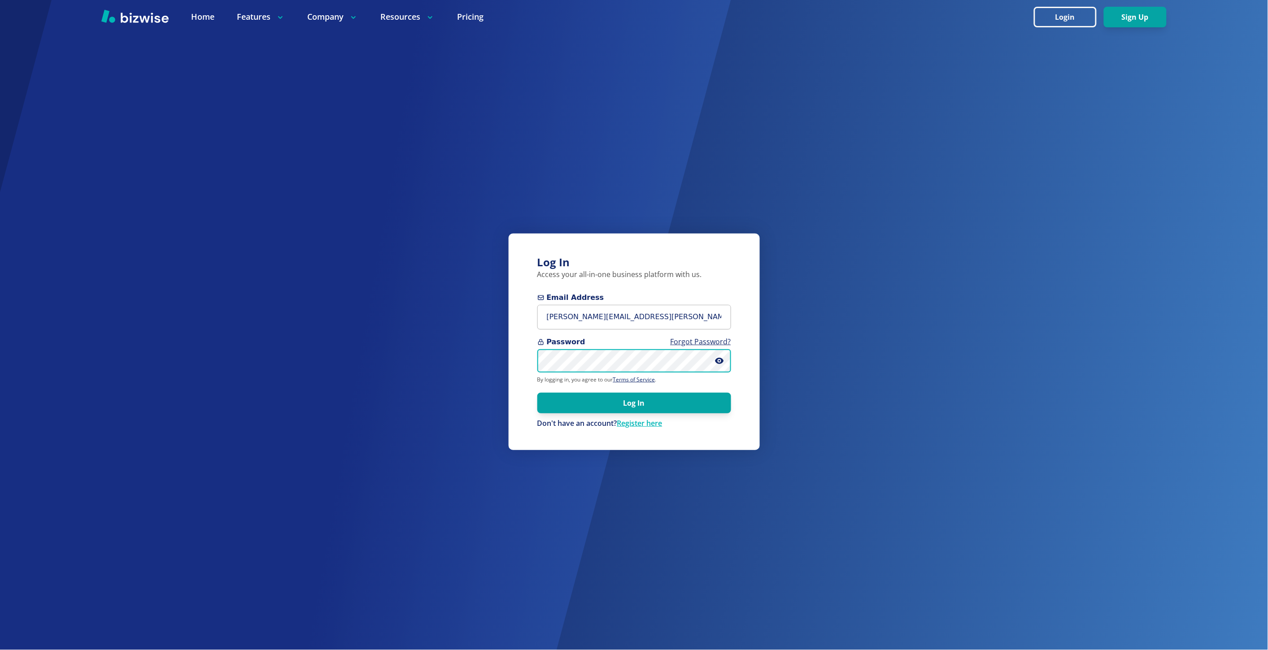
click at [537, 393] on button "Log In" at bounding box center [634, 403] width 194 height 21
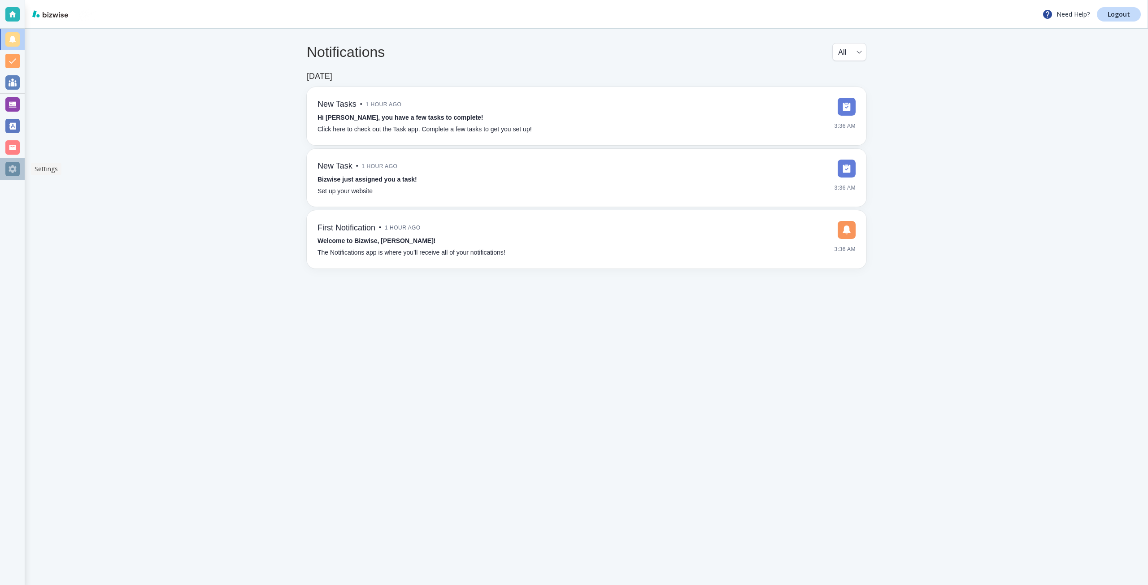
click at [13, 165] on div at bounding box center [12, 169] width 14 height 14
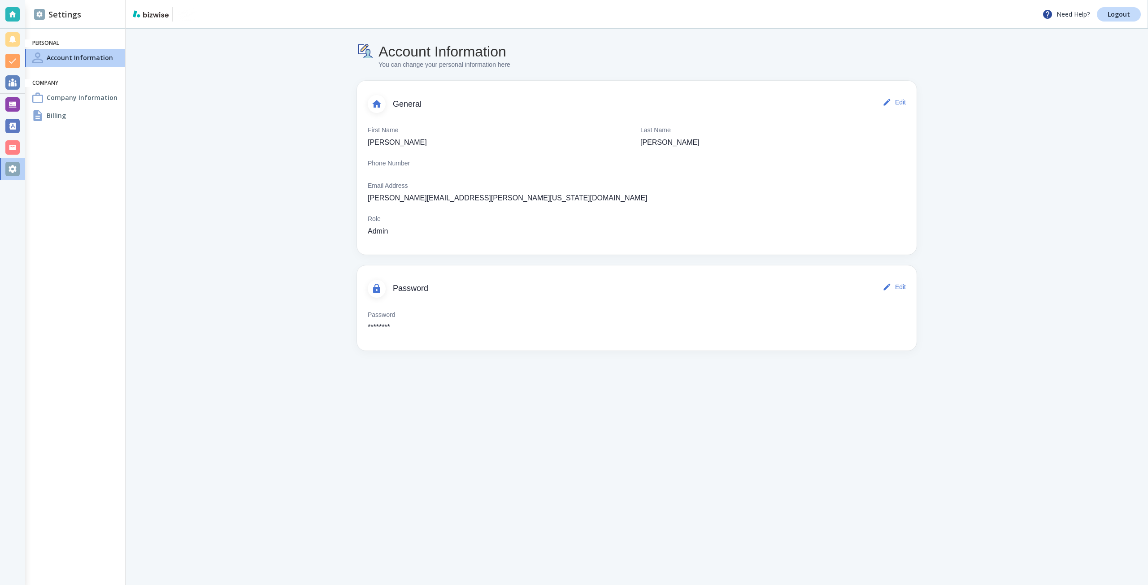
click at [78, 97] on h4 "Company Information" at bounding box center [82, 97] width 71 height 9
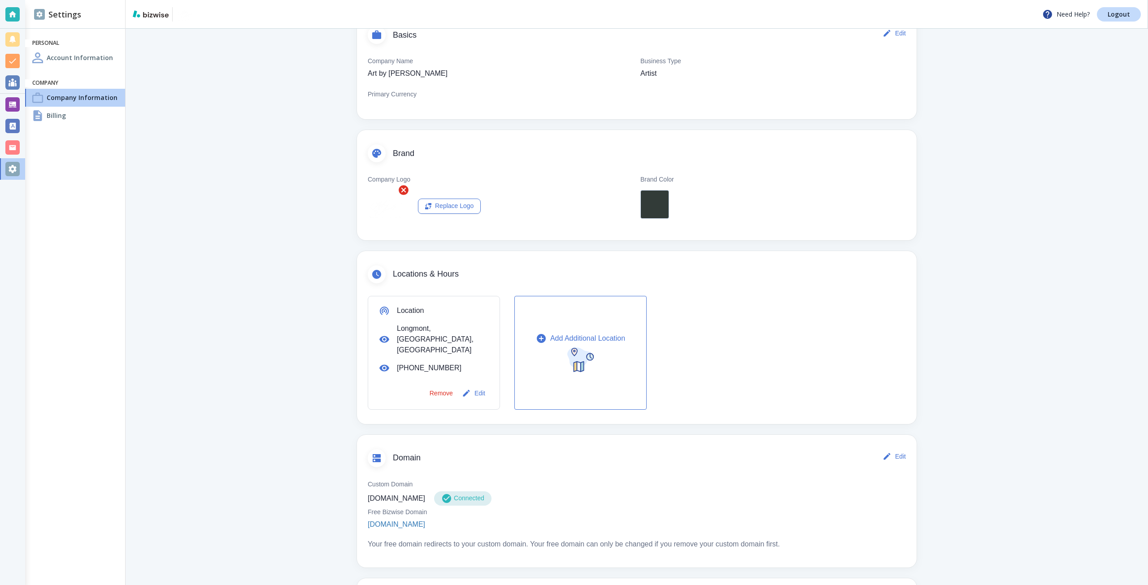
scroll to position [135, 0]
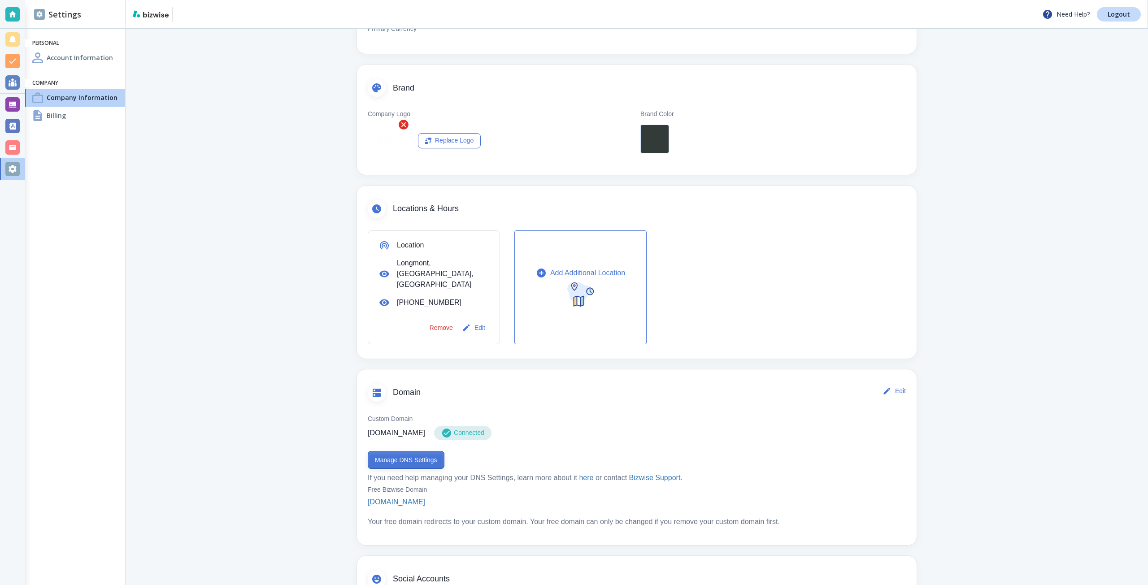
click at [407, 451] on button "Manage DNS Settings" at bounding box center [406, 460] width 77 height 18
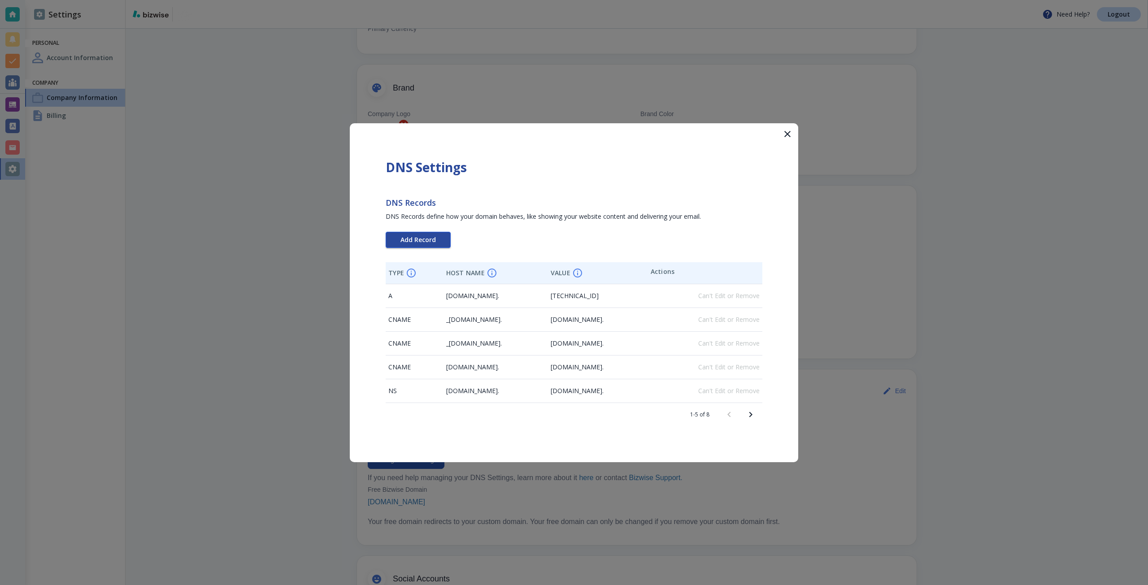
click at [425, 242] on span "Add Record" at bounding box center [417, 240] width 35 height 6
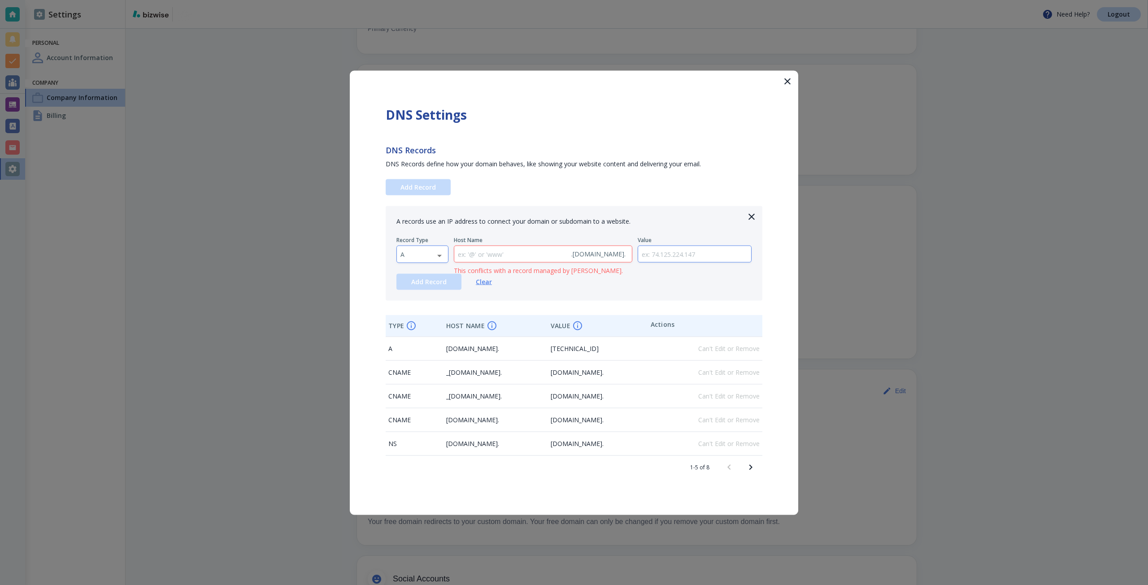
click at [404, 0] on body "Need Help? Logout Settings Personal Account Information Company Company Informa…" at bounding box center [574, 0] width 1148 height 0
click at [416, 312] on li "TXT" at bounding box center [422, 311] width 51 height 14
type input "TXT"
click at [655, 255] on input "text" at bounding box center [694, 254] width 113 height 17
paste input "google-site-verification=o16fRPBDvDHpDyZJgaQ6dsTsNX5mj36aQQla8alQ5Hs"
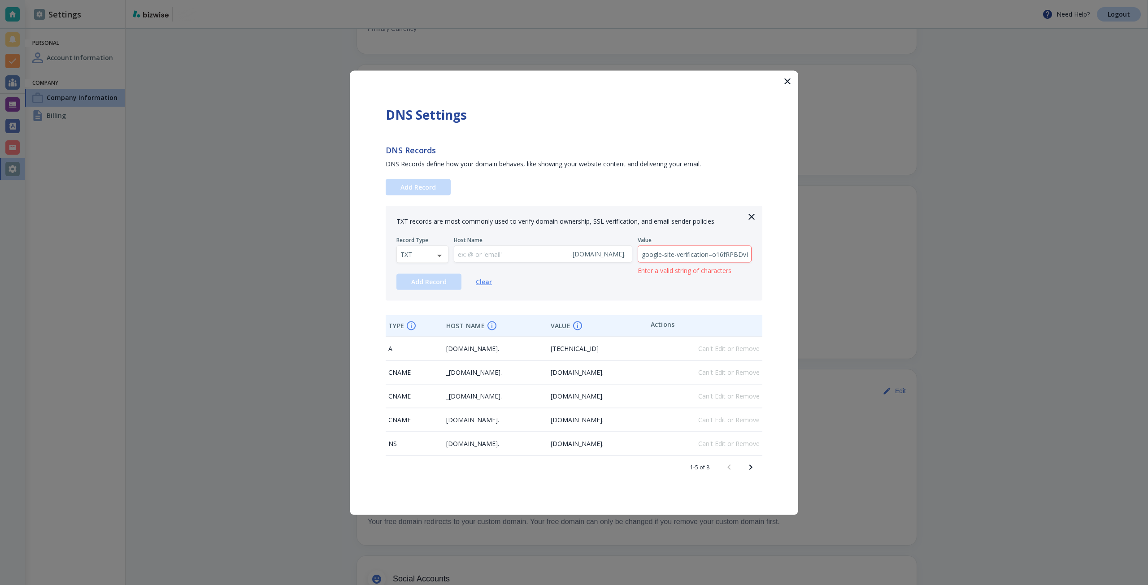
scroll to position [0, 117]
type input "google-site-verification=o16fRPBDvDHpDyZJgaQ6dsTsNX5mj36aQQla8alQ5Hs"
click at [434, 278] on span "Add Record" at bounding box center [428, 281] width 35 height 6
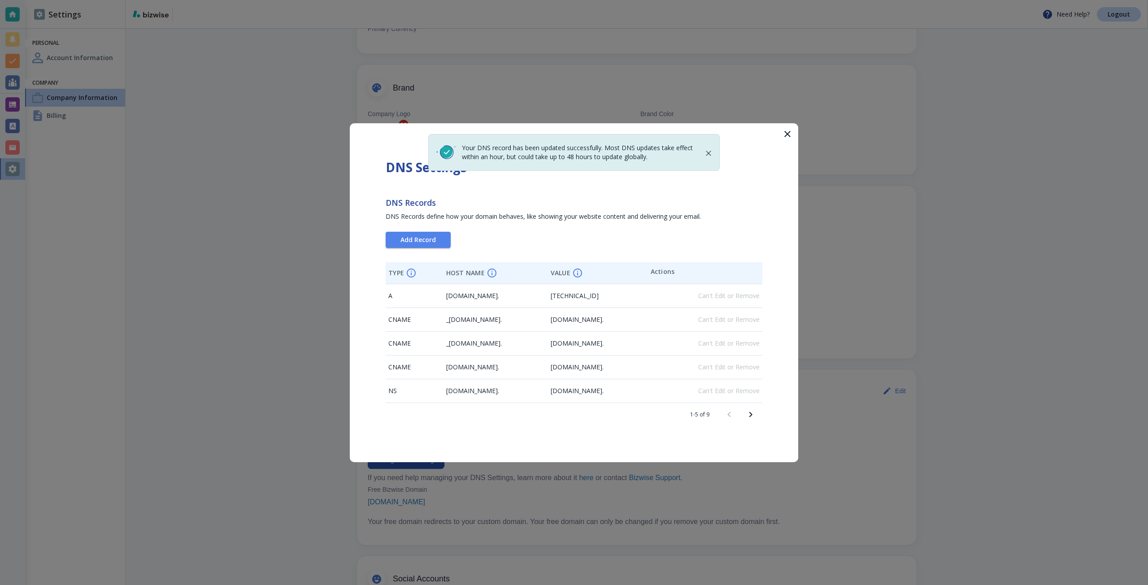
click at [998, 86] on div at bounding box center [574, 292] width 1148 height 585
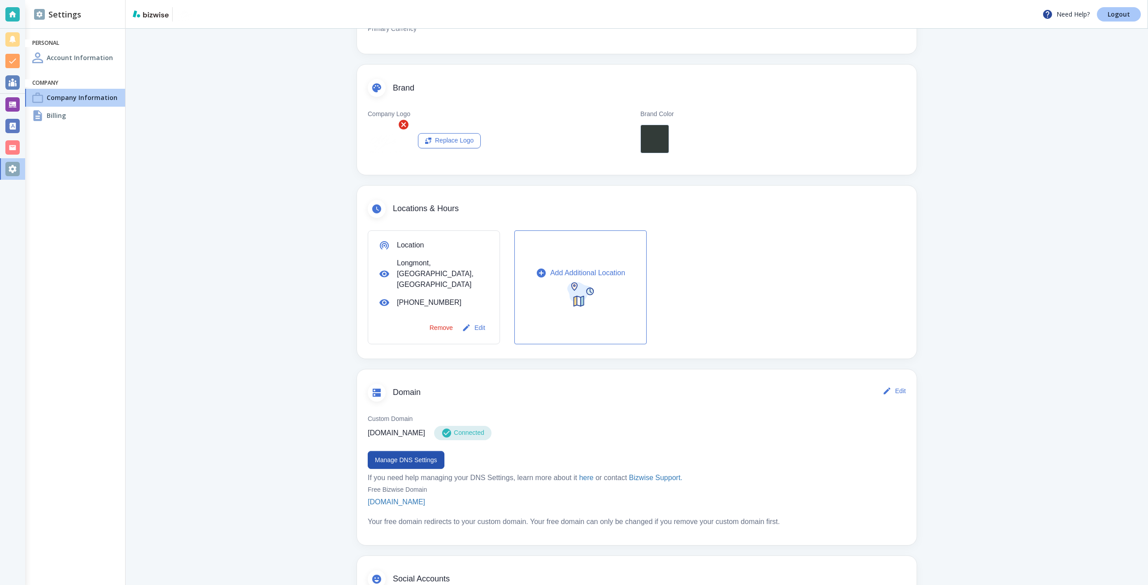
click at [1113, 15] on p "Logout" at bounding box center [1119, 14] width 22 height 6
